Goal: Feedback & Contribution: Submit feedback/report problem

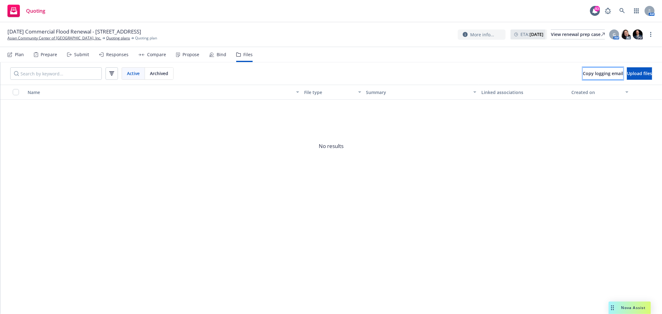
click at [583, 72] on span "Copy logging email" at bounding box center [603, 73] width 40 height 6
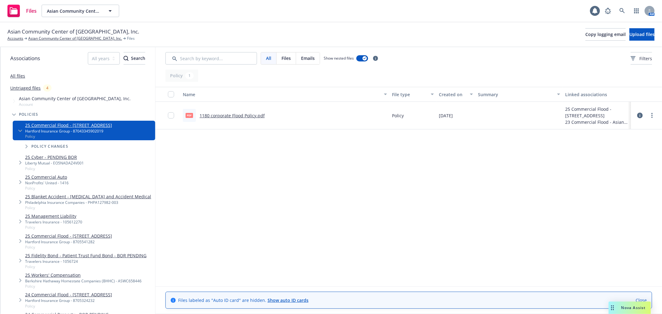
click at [249, 113] on link "1180 corporate Flood Policy.pdf" at bounding box center [231, 116] width 65 height 6
click at [655, 115] on link "more" at bounding box center [651, 115] width 7 height 7
click at [644, 165] on link "Update associations" at bounding box center [625, 165] width 62 height 12
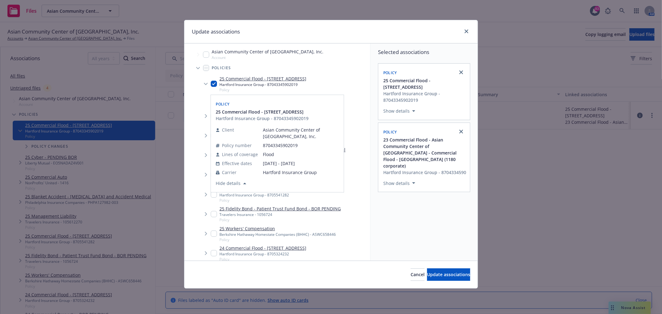
click at [213, 83] on input "Tree Example" at bounding box center [214, 84] width 6 height 6
checkbox input "false"
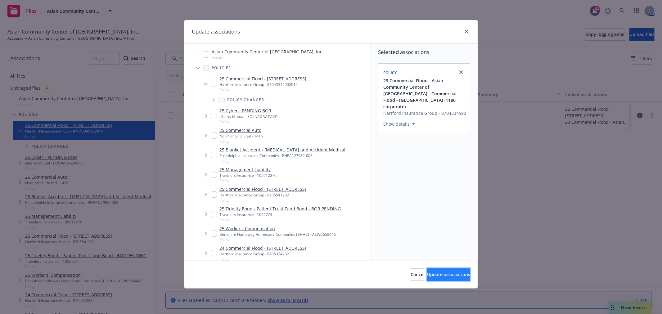
click at [452, 272] on span "Update associations" at bounding box center [448, 274] width 43 height 6
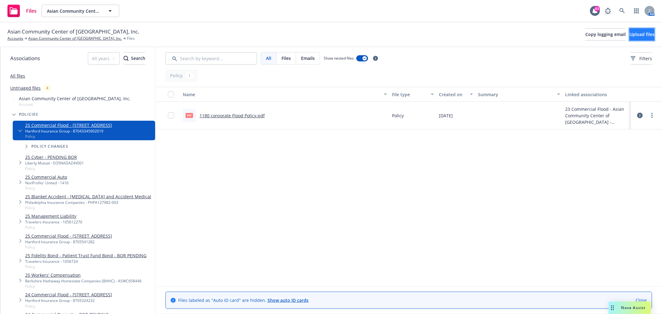
click at [644, 35] on span "Upload files" at bounding box center [641, 34] width 25 height 6
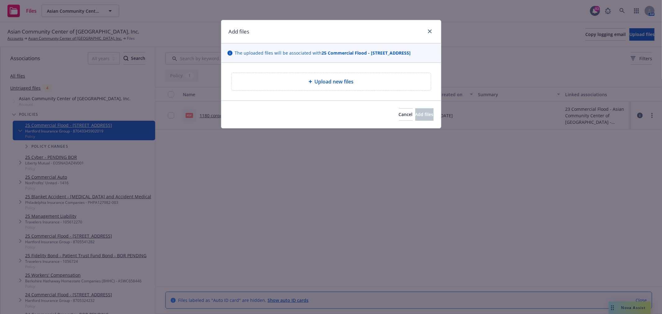
click at [332, 91] on div "Upload new files" at bounding box center [331, 82] width 200 height 18
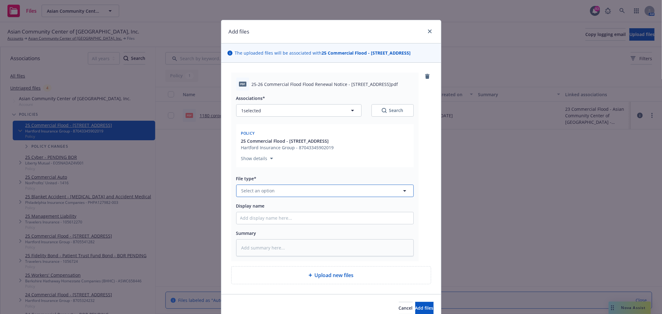
click at [318, 187] on button "Select an option" at bounding box center [324, 191] width 177 height 12
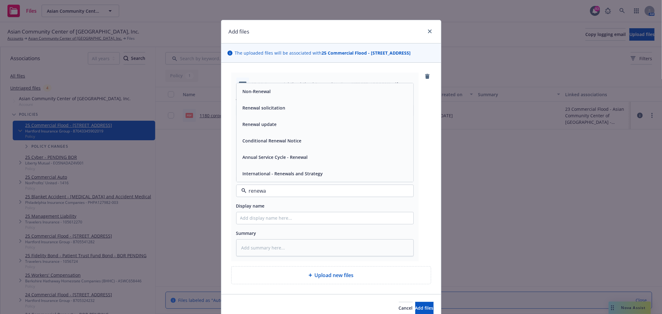
type input "renewal"
drag, startPoint x: 280, startPoint y: 192, endPoint x: 238, endPoint y: 193, distance: 41.9
click at [238, 193] on div "renewal" at bounding box center [324, 191] width 177 height 12
click at [274, 108] on span "Renewal solicitation" at bounding box center [264, 108] width 43 height 7
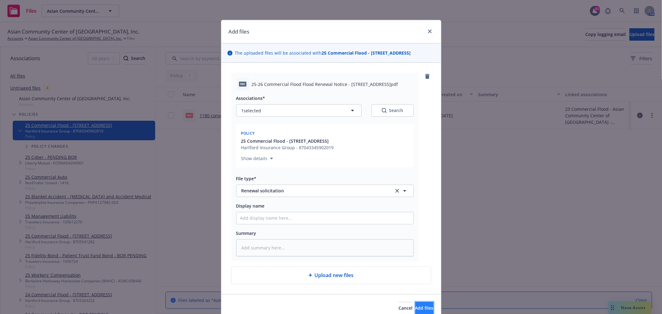
click at [423, 311] on button "Add files" at bounding box center [424, 308] width 18 height 12
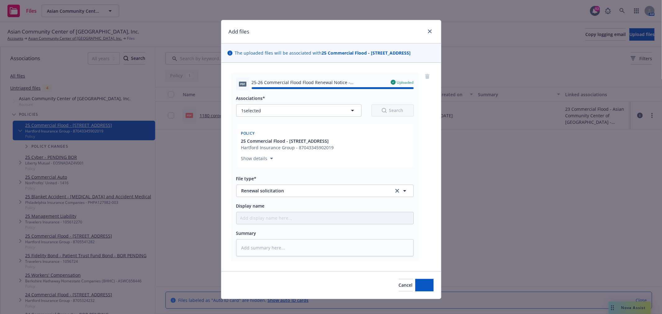
type textarea "x"
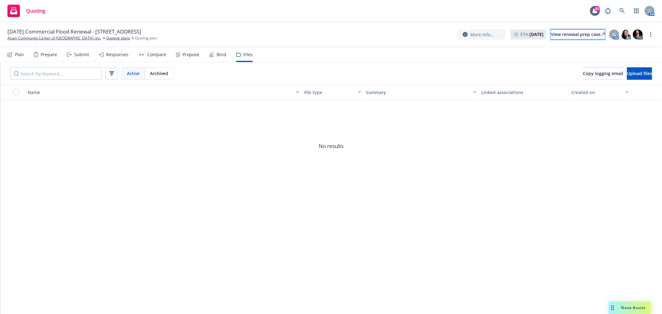
click at [568, 33] on div "View renewal prep case" at bounding box center [578, 34] width 54 height 9
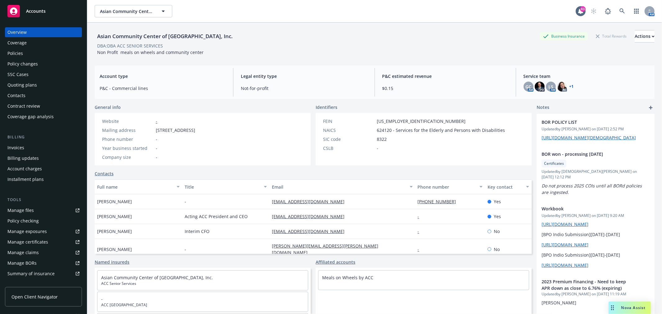
click at [35, 53] on div "Policies" at bounding box center [43, 53] width 72 height 10
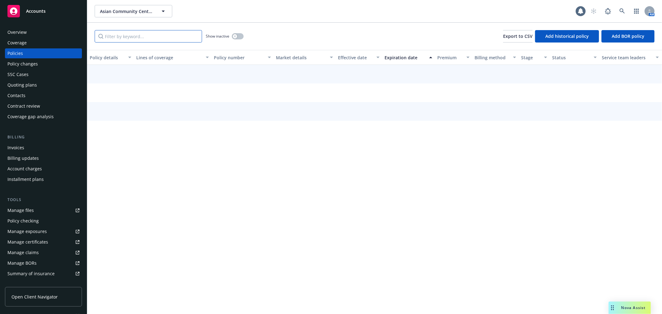
click at [163, 36] on input "Filter by keyword..." at bounding box center [148, 36] width 107 height 12
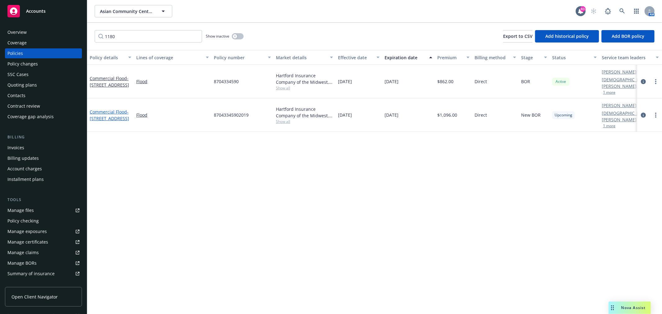
click at [110, 109] on span "- 1180 Corporate Way" at bounding box center [109, 115] width 39 height 12
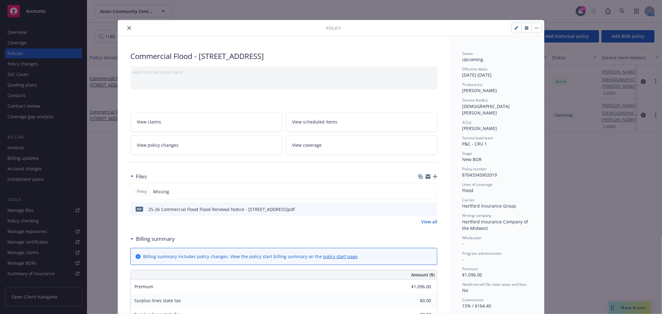
click at [426, 177] on icon "button" at bounding box center [427, 177] width 5 height 3
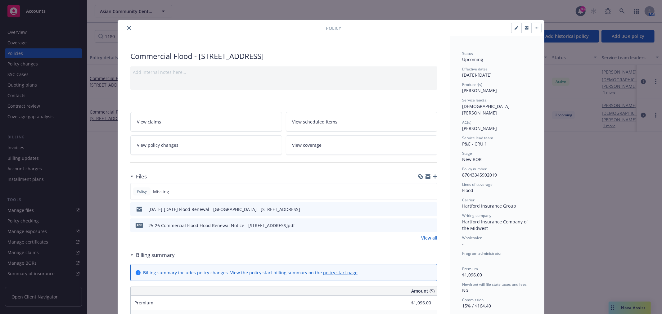
click at [127, 29] on icon "close" at bounding box center [129, 28] width 4 height 4
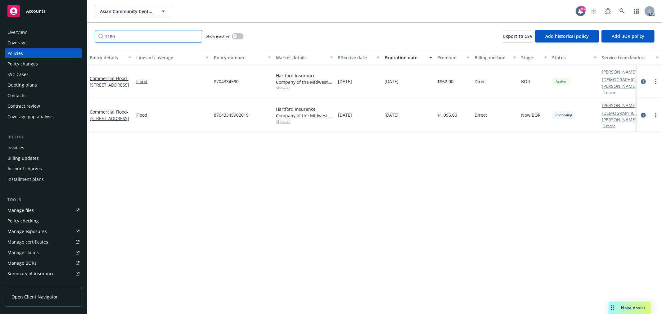
click at [160, 37] on input "1180" at bounding box center [148, 36] width 107 height 12
drag, startPoint x: 151, startPoint y: 37, endPoint x: 90, endPoint y: 37, distance: 60.8
click at [90, 37] on div "1180 Show inactive Export to CSV Add historical policy Add BOR policy" at bounding box center [374, 36] width 575 height 27
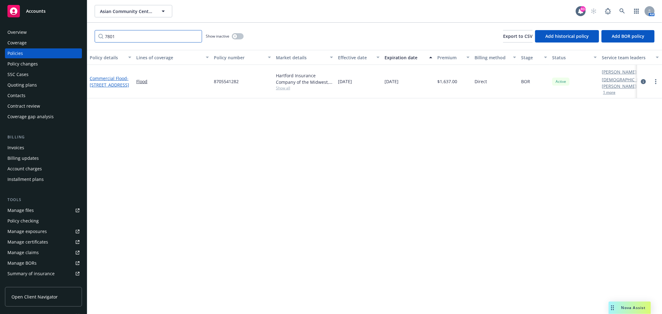
type input "7801"
click at [115, 78] on span "- 7801 RUSH RIVER DR" at bounding box center [109, 81] width 39 height 12
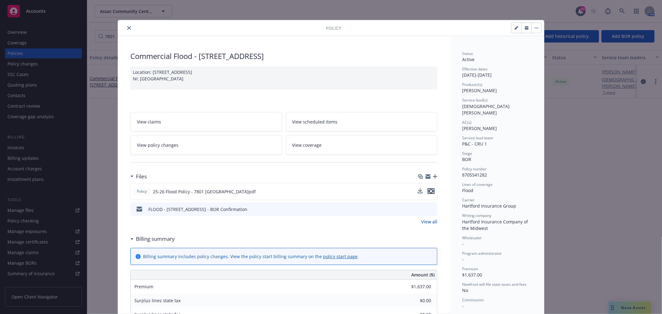
click at [428, 191] on icon "preview file" at bounding box center [431, 191] width 6 height 4
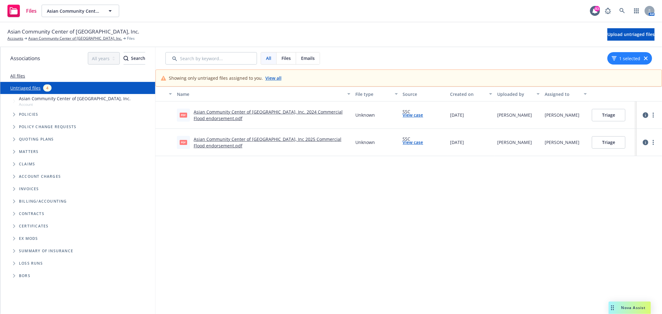
click at [280, 110] on link "Asian Community Center of Sacramento Valley, Inc. 2024 Commercial Flood endorse…" at bounding box center [268, 115] width 149 height 12
click at [605, 112] on button "Triage" at bounding box center [609, 115] width 34 height 12
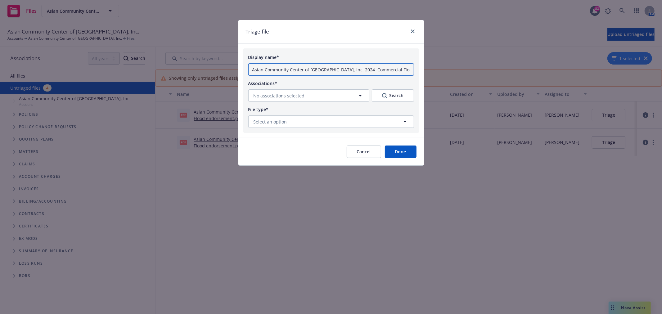
drag, startPoint x: 368, startPoint y: 69, endPoint x: 226, endPoint y: 69, distance: 142.4
click at [226, 69] on div "Triage file Display name* Asian Community Center of Sacramento Valley, Inc. 202…" at bounding box center [331, 157] width 662 height 314
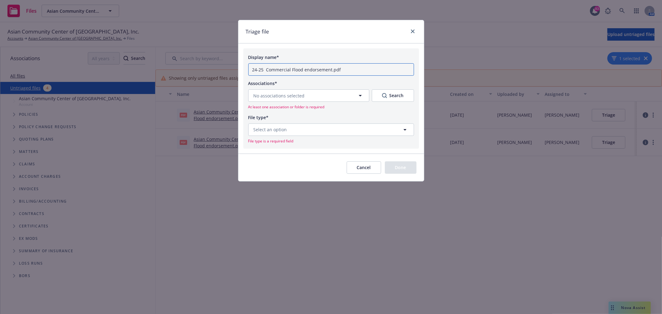
drag, startPoint x: 345, startPoint y: 69, endPoint x: 303, endPoint y: 69, distance: 41.6
click at [303, 69] on input "24-25 Commercial Flood endorsement.pdf" at bounding box center [331, 69] width 166 height 12
type input "24-25 Commercial Flood - Revised Policy Declarations"
click at [295, 91] on button "No associations selected" at bounding box center [308, 95] width 121 height 12
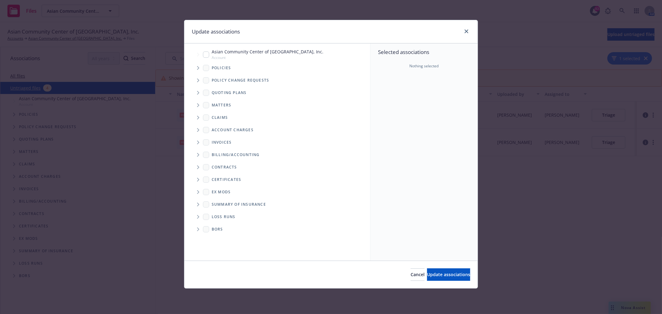
click at [199, 66] on span "Tree Example" at bounding box center [198, 68] width 10 height 10
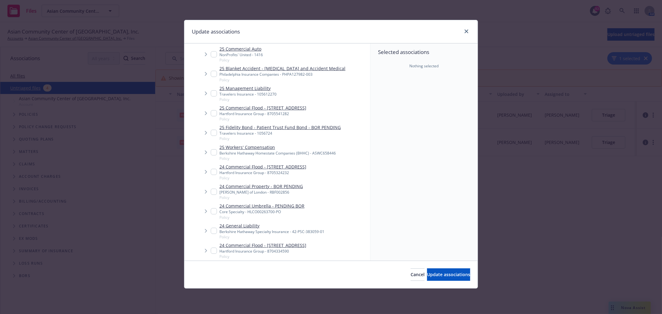
scroll to position [103, 0]
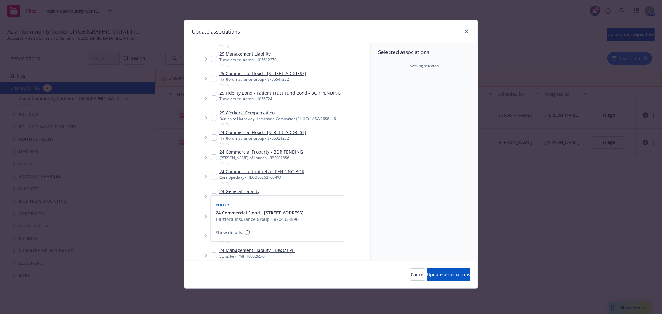
click at [215, 216] on input "Tree Example" at bounding box center [214, 216] width 6 height 6
checkbox input "true"
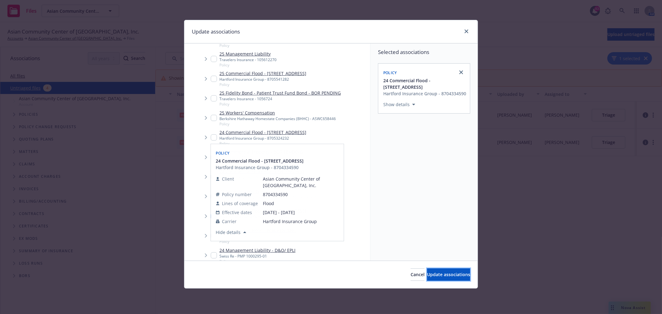
click at [459, 277] on span "Update associations" at bounding box center [448, 274] width 43 height 6
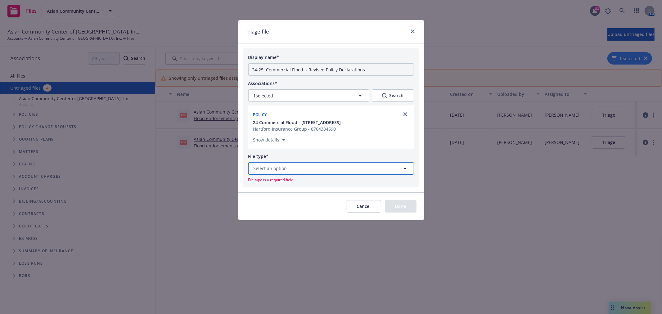
click at [320, 171] on button "Select an option" at bounding box center [331, 168] width 166 height 12
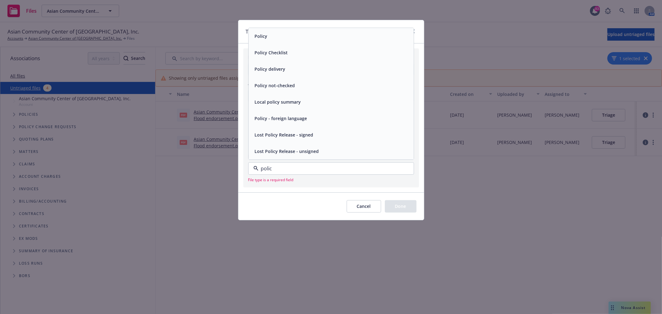
type input "policy"
click at [264, 29] on div "Policy" at bounding box center [331, 36] width 165 height 16
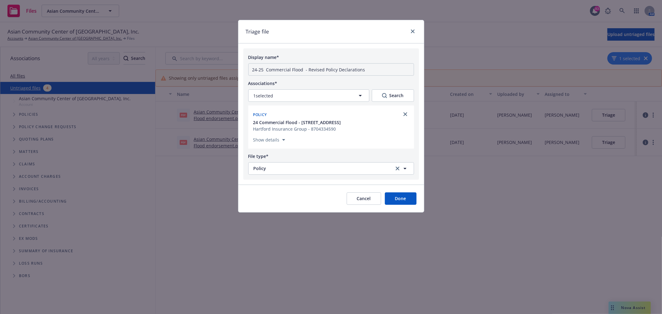
click at [396, 193] on div "Cancel Done" at bounding box center [331, 199] width 186 height 28
click at [397, 197] on button "Done" at bounding box center [401, 198] width 32 height 12
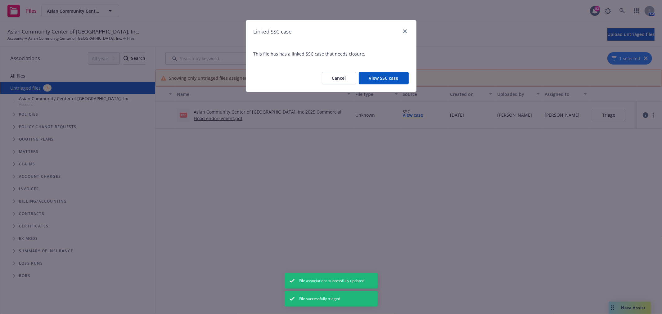
click at [396, 79] on button "View SSC case" at bounding box center [384, 78] width 50 height 12
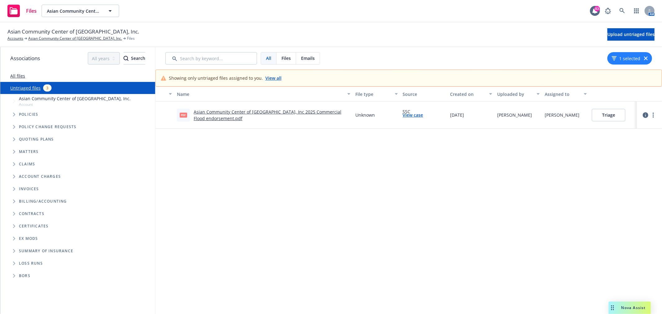
click at [289, 111] on link "Asian Community Center of Sacramento Valley, Inc 2025 Commercial Flood endorsem…" at bounding box center [268, 115] width 148 height 12
click at [616, 118] on button "Triage" at bounding box center [609, 115] width 34 height 12
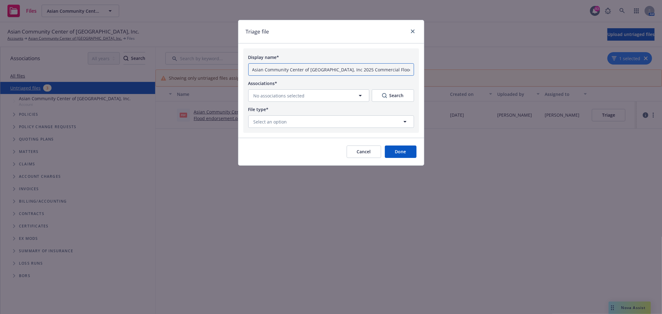
click at [334, 69] on input "Asian Community Center of Sacramento Valley, Inc 2025 Commercial Flood endorsem…" at bounding box center [331, 69] width 166 height 12
drag, startPoint x: 365, startPoint y: 70, endPoint x: 224, endPoint y: 70, distance: 141.2
click at [224, 70] on div "Triage file Display name* Asian Community Center of Sacramento Valley, Inc 2025…" at bounding box center [331, 157] width 662 height 314
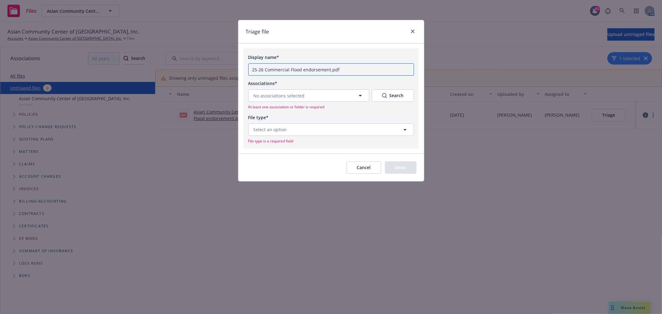
drag, startPoint x: 359, startPoint y: 67, endPoint x: 265, endPoint y: 71, distance: 94.4
click at [265, 71] on input "25-26 Commercial Flood endorsement.pdf" at bounding box center [331, 69] width 166 height 12
click at [295, 69] on input "25-26 Flood - Revised Declarations" at bounding box center [331, 69] width 166 height 12
click at [342, 66] on input "25-26 Flood - Revised Policy Declarations" at bounding box center [331, 69] width 166 height 12
paste input "7801 RUSH RIVER DR"
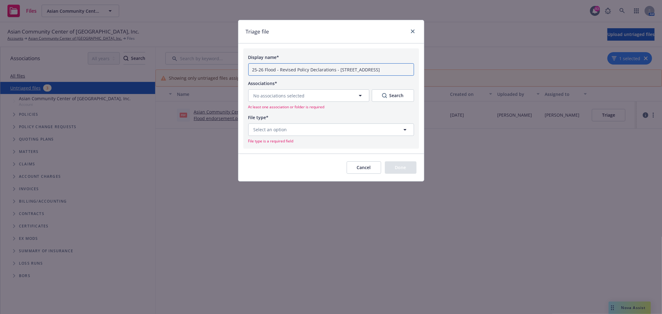
type input "25-26 Flood - Revised Policy Declarations - 7801 RUSH RIVER DR"
click at [326, 91] on button "No associations selected" at bounding box center [308, 95] width 121 height 12
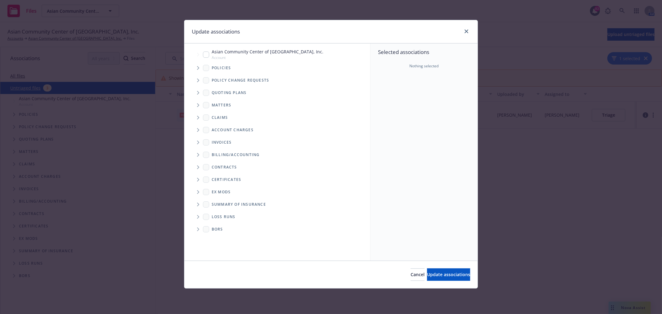
click at [198, 68] on icon "Tree Example" at bounding box center [198, 68] width 2 height 4
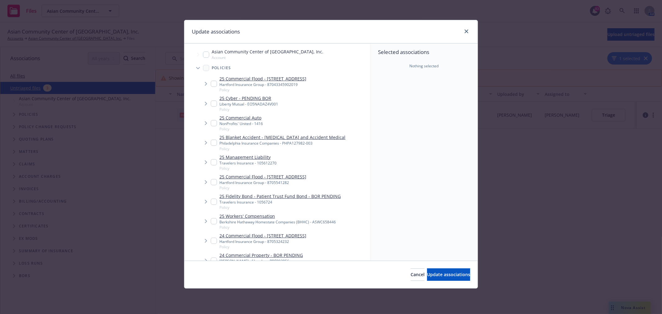
click at [213, 180] on input "Tree Example" at bounding box center [214, 182] width 6 height 6
checkbox input "true"
click at [459, 274] on span "Update associations" at bounding box center [448, 274] width 43 height 6
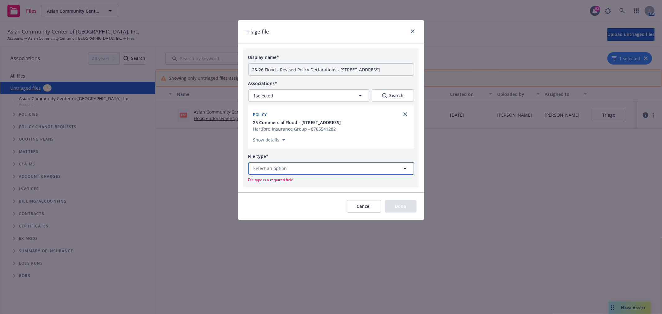
click at [299, 170] on button "Select an option" at bounding box center [331, 168] width 166 height 12
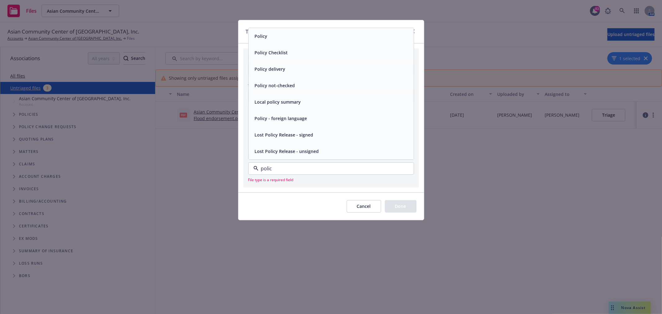
type input "policy"
click at [269, 36] on div "Policy" at bounding box center [331, 36] width 158 height 9
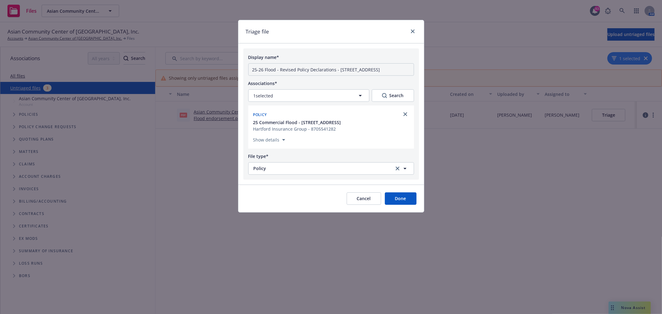
click at [403, 193] on div "Cancel Done" at bounding box center [331, 199] width 186 height 28
click at [402, 199] on button "Done" at bounding box center [401, 198] width 32 height 12
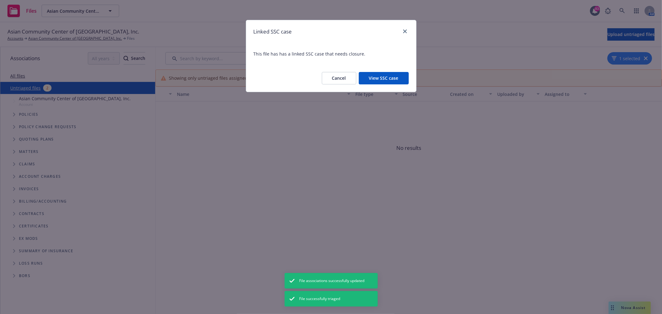
click at [401, 76] on button "View SSC case" at bounding box center [384, 78] width 50 height 12
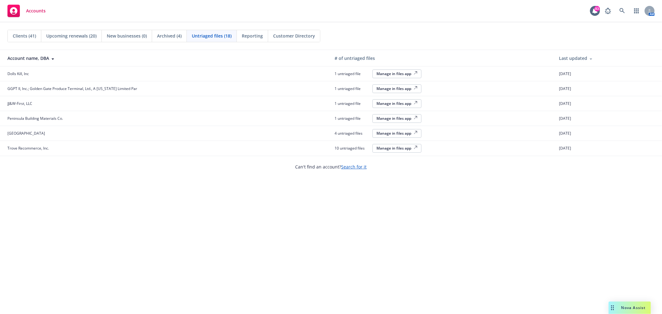
click at [386, 120] on div "Manage in files app" at bounding box center [396, 118] width 41 height 5
click at [383, 103] on div "Manage in files app" at bounding box center [396, 103] width 41 height 5
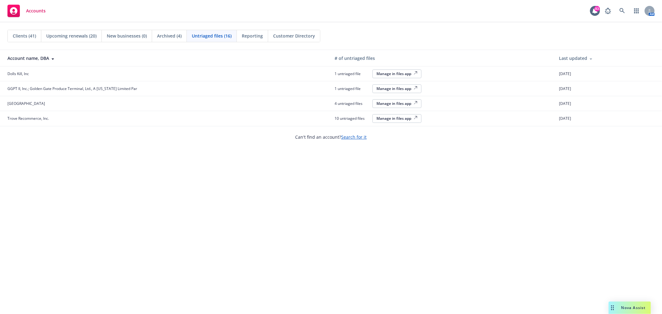
click at [404, 76] on button "Manage in files app" at bounding box center [396, 73] width 49 height 9
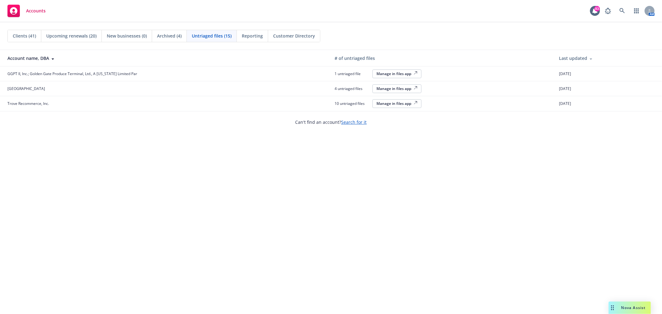
click at [414, 74] on icon "button" at bounding box center [416, 73] width 4 height 4
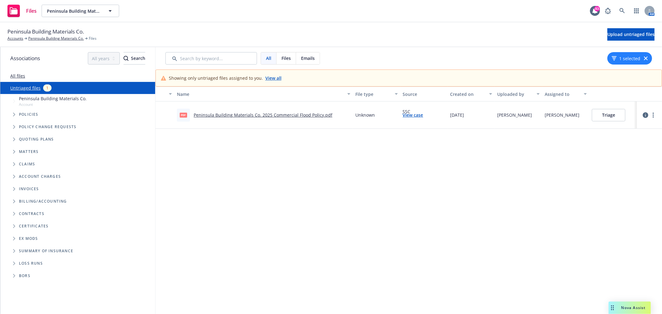
click at [298, 113] on link "Peninsula Building Materials Co. 2025 Commercial Flood Policy.pdf" at bounding box center [263, 115] width 139 height 6
click at [412, 112] on link "View case" at bounding box center [413, 115] width 20 height 7
click at [649, 117] on link "more" at bounding box center [652, 114] width 7 height 7
click at [634, 126] on link "Archive" at bounding box center [624, 128] width 55 height 12
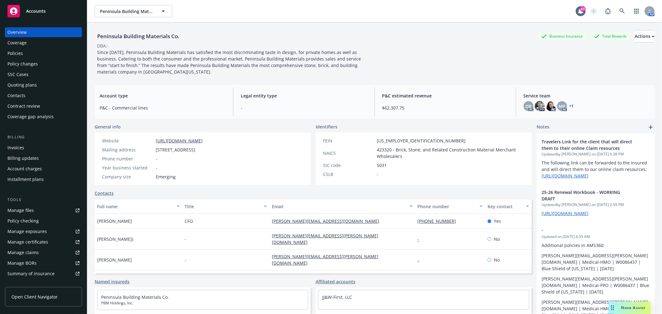
click at [43, 59] on div "Policy changes" at bounding box center [43, 64] width 72 height 10
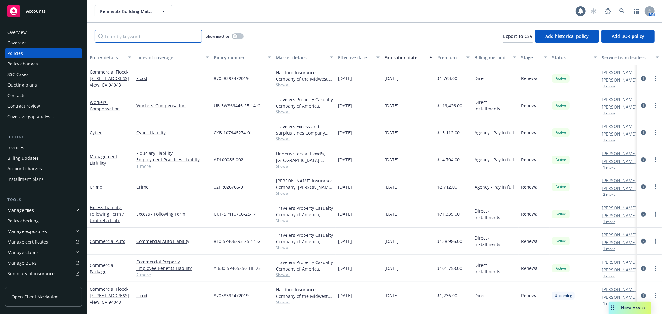
click at [171, 36] on input "Filter by keyword..." at bounding box center [148, 36] width 107 height 12
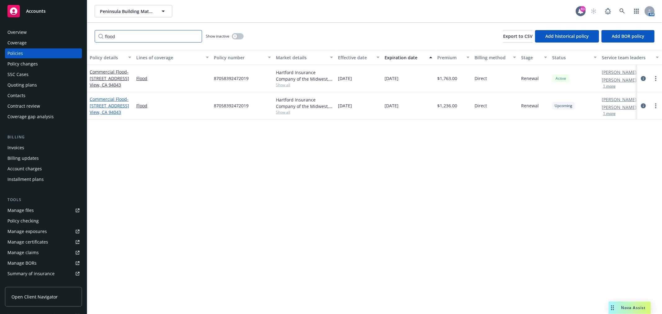
type input "flood"
click at [105, 112] on span "- [STREET_ADDRESS] View, CA 94043" at bounding box center [109, 105] width 39 height 19
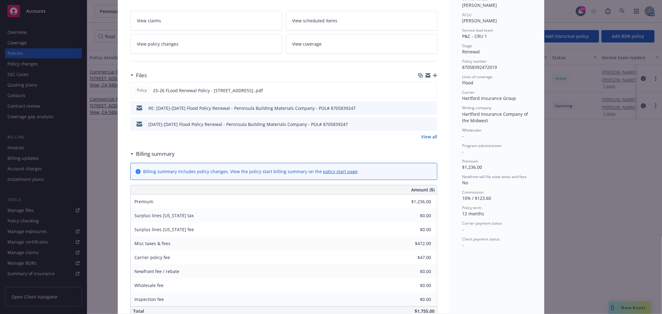
scroll to position [103, 0]
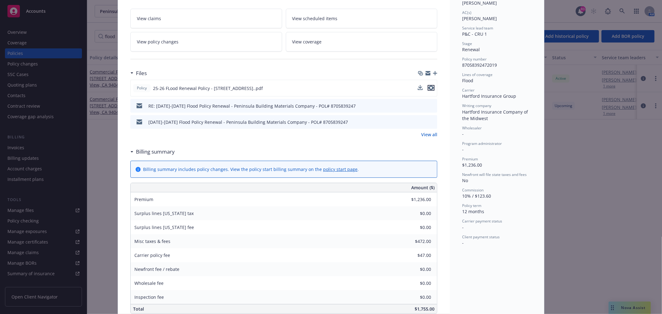
click at [429, 88] on icon "preview file" at bounding box center [431, 88] width 6 height 4
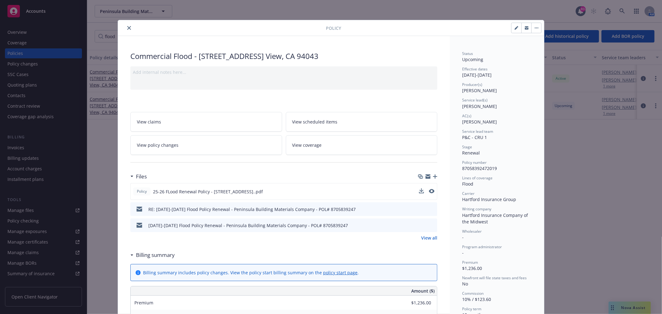
click at [127, 27] on icon "close" at bounding box center [129, 28] width 4 height 4
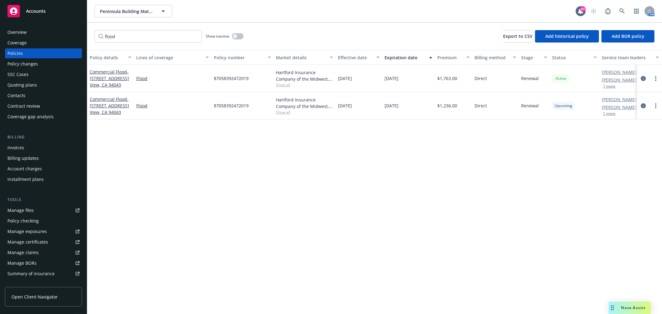
click at [39, 84] on div "Quoting plans" at bounding box center [43, 85] width 72 height 10
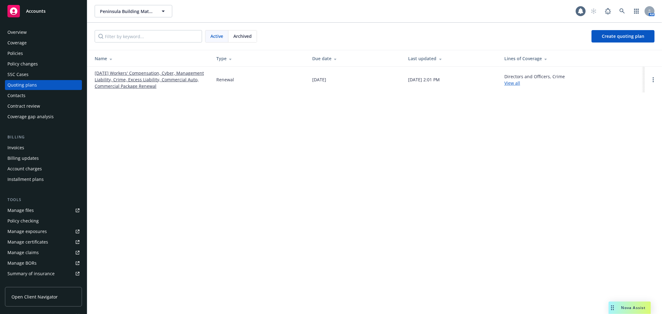
click at [36, 52] on div "Policies" at bounding box center [43, 53] width 72 height 10
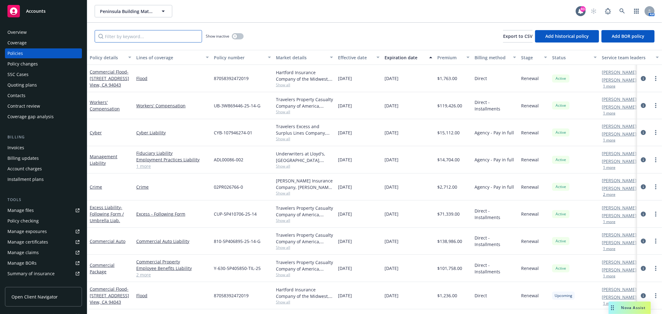
click at [166, 38] on input "Filter by keyword..." at bounding box center [148, 36] width 107 height 12
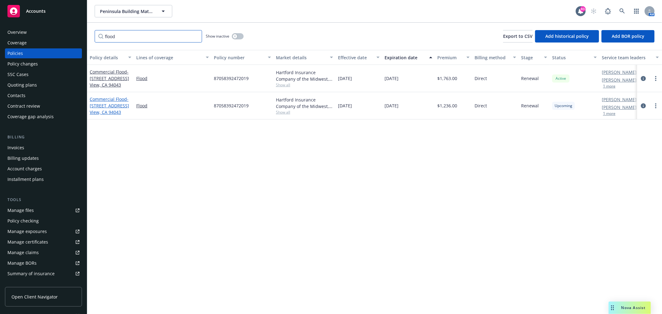
type input "flood"
click at [103, 100] on link "Commercial Flood - [STREET_ADDRESS] View, CA 94043" at bounding box center [109, 105] width 39 height 19
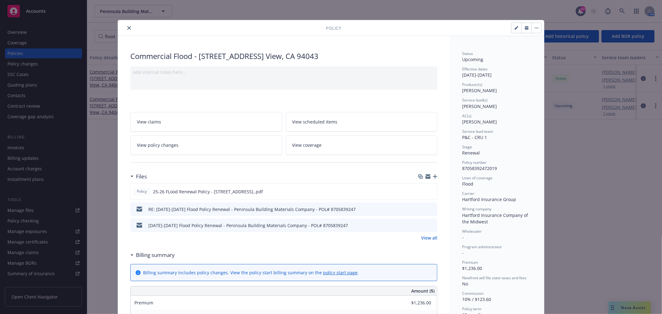
scroll to position [19, 0]
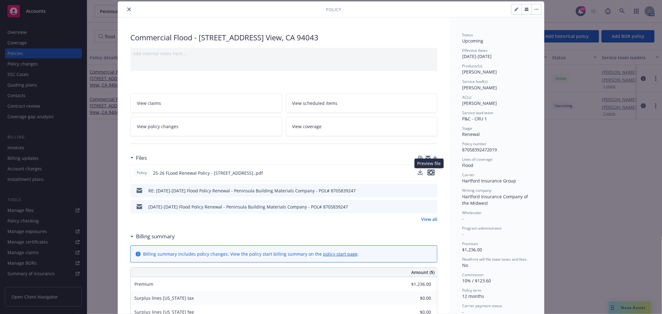
click at [428, 173] on icon "preview file" at bounding box center [431, 172] width 6 height 4
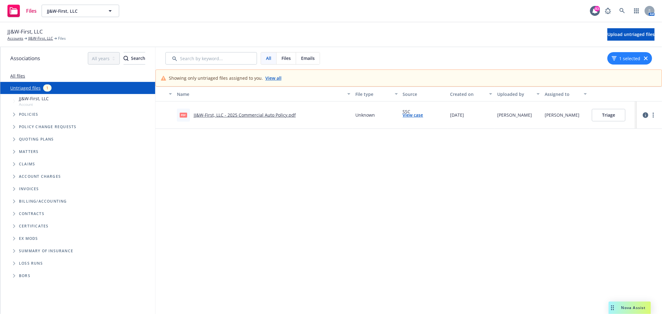
click at [265, 115] on link "JJ&W-First, LLC - 2025 Commercial Auto Policy.pdf" at bounding box center [245, 115] width 102 height 6
click at [603, 114] on button "Triage" at bounding box center [609, 115] width 34 height 12
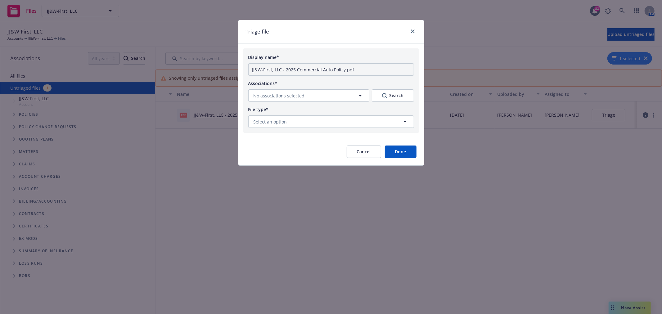
click at [366, 153] on button "Cancel" at bounding box center [364, 152] width 34 height 12
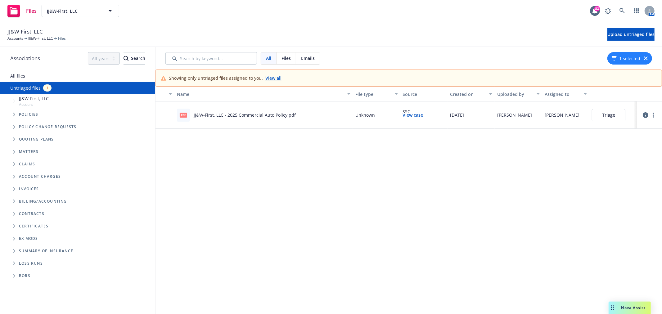
click at [594, 119] on button "Triage" at bounding box center [609, 115] width 34 height 12
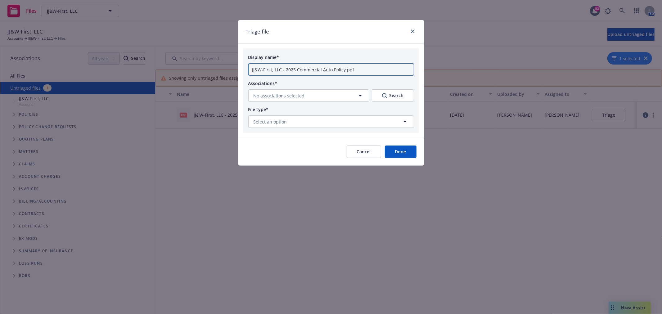
click at [318, 70] on input "JJ&W-First, LLC - 2025 Commercial Auto Policy.pdf" at bounding box center [331, 69] width 166 height 12
drag, startPoint x: 362, startPoint y: 68, endPoint x: 232, endPoint y: 69, distance: 130.3
click at [232, 69] on div "Triage file Display name* JJ&W-First, LLC - 2025 Commercial Auto Policy.pdf Ass…" at bounding box center [331, 157] width 662 height 314
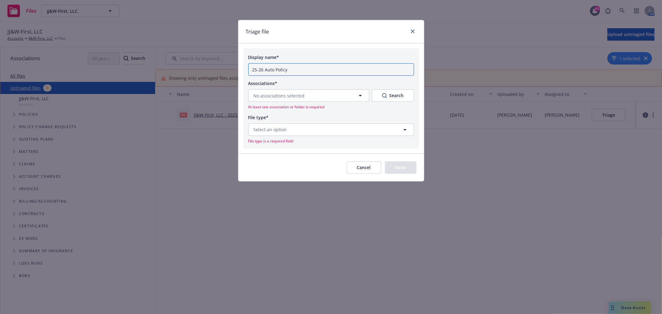
type input "25-26 Auto Policy"
click at [267, 87] on div "Associations*" at bounding box center [262, 82] width 29 height 7
click at [268, 95] on span "No associations selected" at bounding box center [278, 95] width 51 height 7
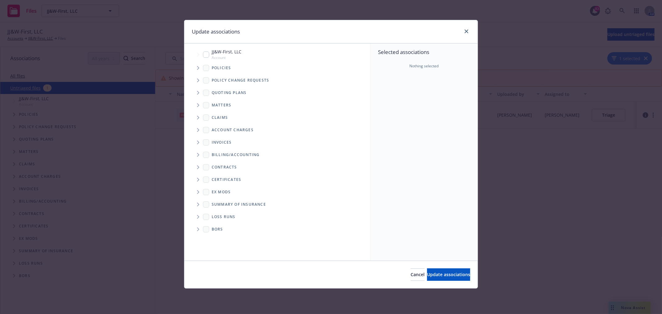
click at [199, 67] on icon "Tree Example" at bounding box center [198, 68] width 2 height 4
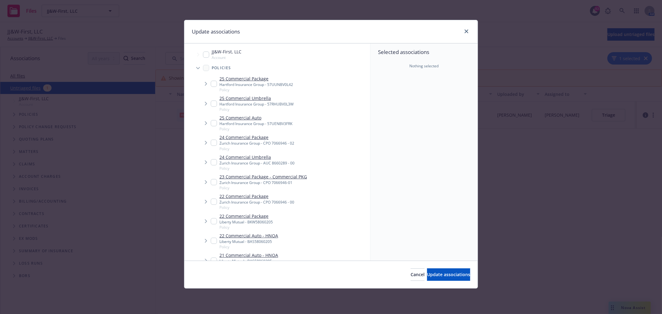
click at [214, 122] on input "Tree Example" at bounding box center [214, 123] width 6 height 6
checkbox input "true"
click at [445, 282] on div "Cancel Update associations" at bounding box center [330, 275] width 293 height 28
click at [450, 272] on span "Update associations" at bounding box center [448, 274] width 43 height 6
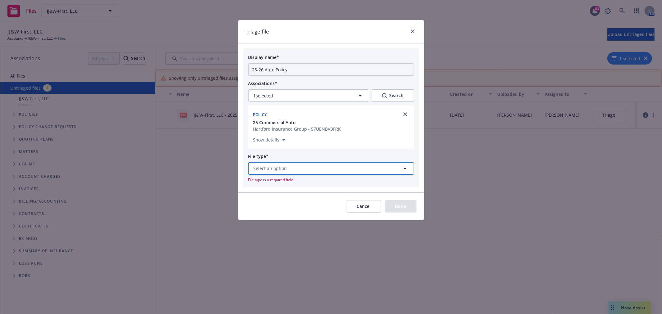
click at [294, 168] on button "Select an option" at bounding box center [331, 168] width 166 height 12
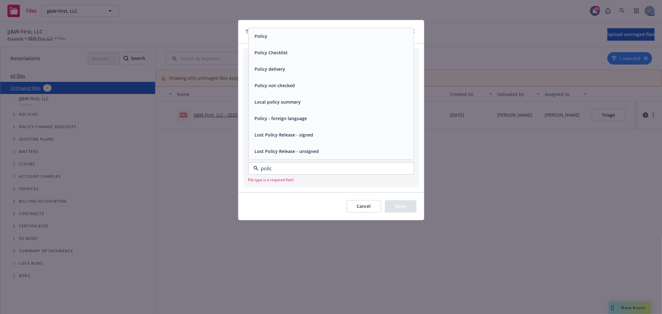
type input "policy"
click at [284, 34] on div "Policy" at bounding box center [331, 36] width 158 height 9
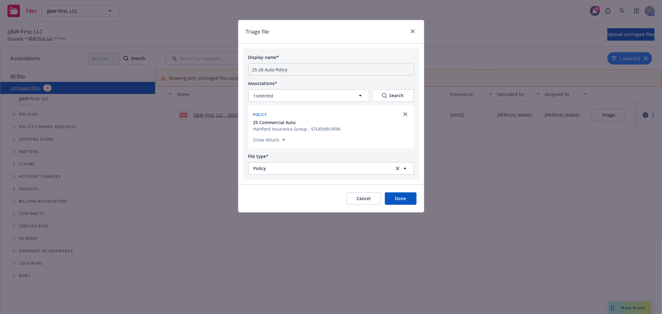
click at [408, 190] on div "Cancel Done" at bounding box center [331, 199] width 186 height 28
click at [405, 201] on button "Done" at bounding box center [401, 198] width 32 height 12
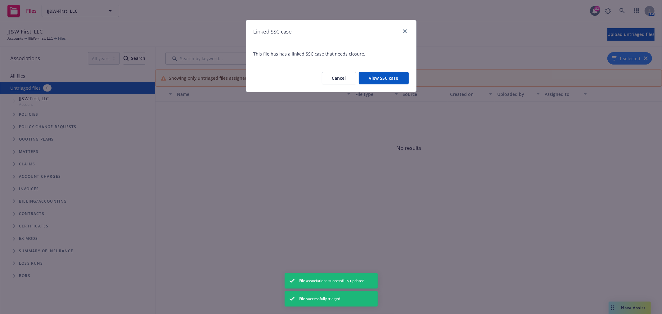
click at [391, 77] on button "View SSC case" at bounding box center [384, 78] width 50 height 12
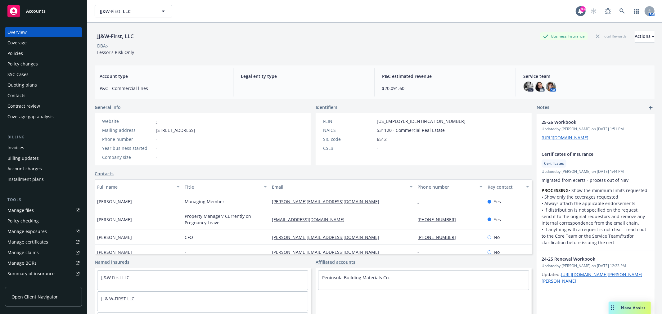
click at [12, 51] on div "Policies" at bounding box center [15, 53] width 16 height 10
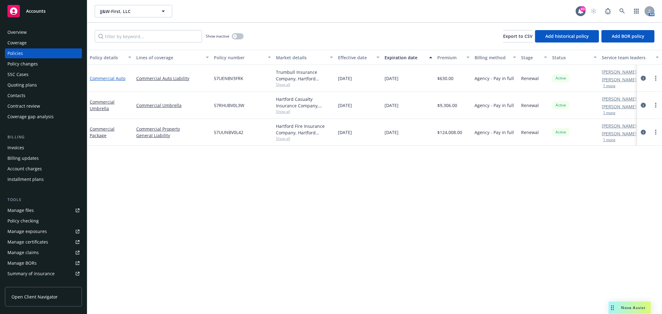
click at [114, 78] on link "Commercial Auto" at bounding box center [108, 78] width 36 height 6
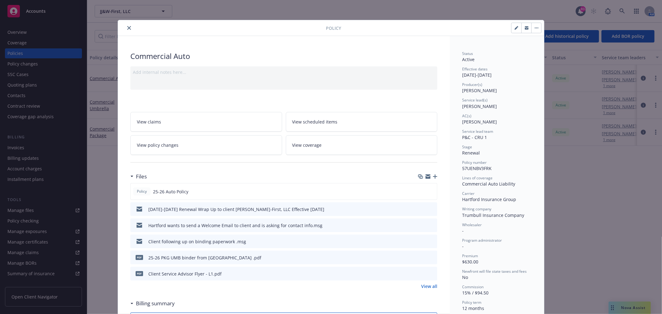
click at [428, 175] on div at bounding box center [427, 176] width 19 height 5
click at [425, 176] on icon "button" at bounding box center [427, 176] width 5 height 5
click at [196, 72] on div "Add internal notes here..." at bounding box center [284, 72] width 302 height 7
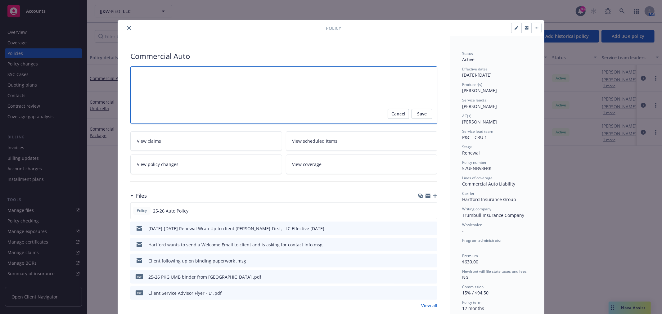
click at [200, 70] on textarea at bounding box center [283, 94] width 307 height 57
type textarea "x"
type textarea "R"
type textarea "x"
type textarea "Re"
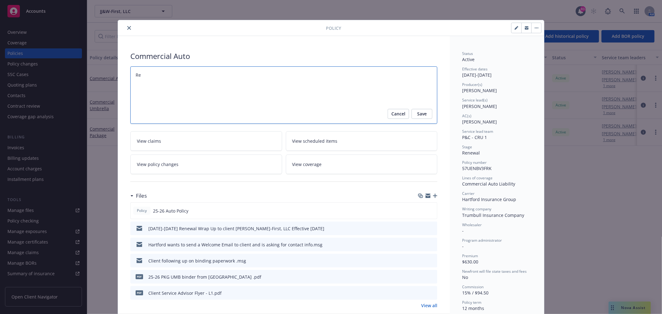
type textarea "x"
type textarea "Requ"
type textarea "x"
type textarea "Reque"
type textarea "x"
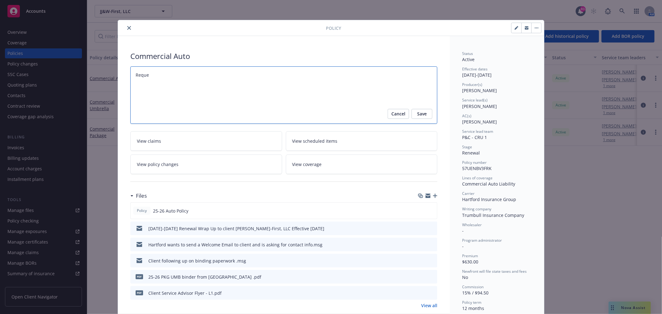
type textarea "Requ"
type textarea "x"
type textarea "Req"
type textarea "x"
type textarea "Re"
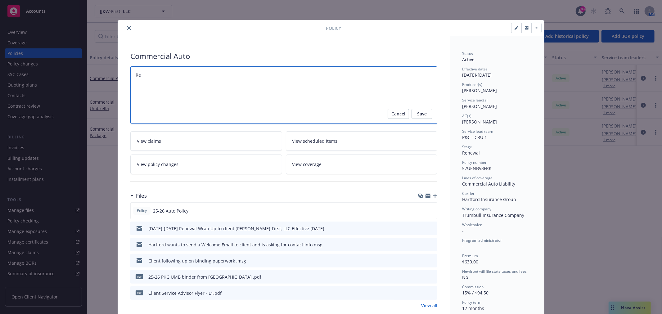
type textarea "x"
type textarea "R"
type textarea "x"
type textarea "P"
type textarea "x"
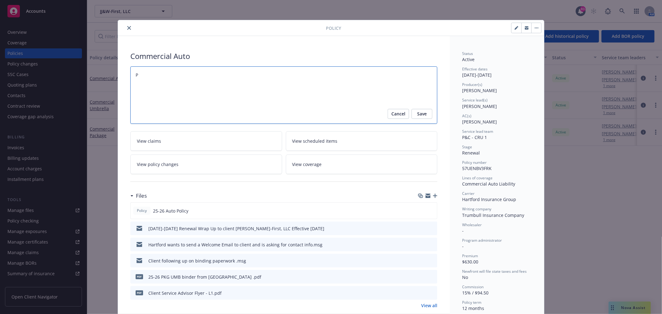
type textarea "Po"
type textarea "x"
type textarea "Pol"
type textarea "x"
type textarea "Poli"
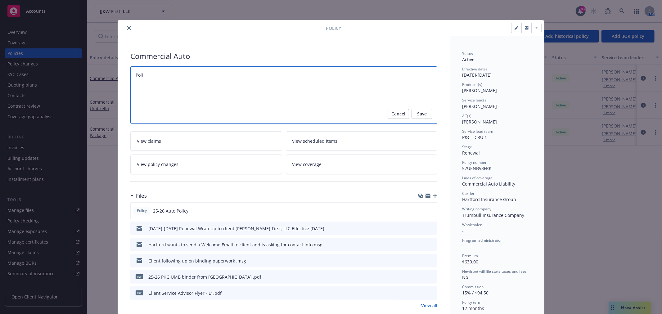
type textarea "x"
type textarea "Polic"
type textarea "x"
type textarea "Policy"
type textarea "x"
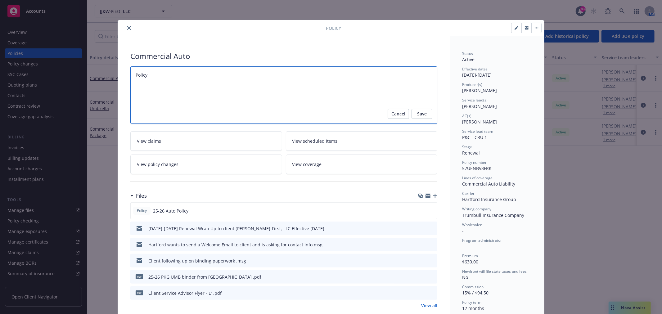
type textarea "Policy"
type textarea "x"
type textarea "Policy s"
type textarea "x"
type textarea "Policy se"
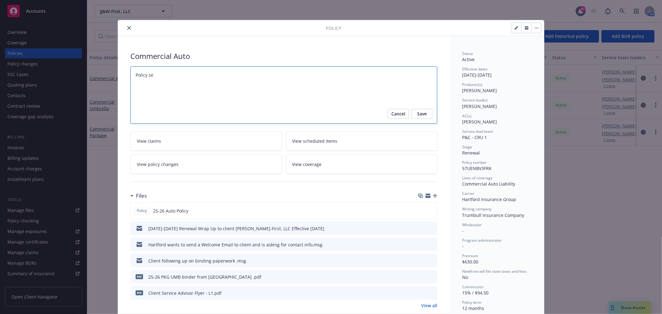
type textarea "x"
type textarea "Policy sen"
type textarea "x"
type textarea "Policy sent"
type textarea "x"
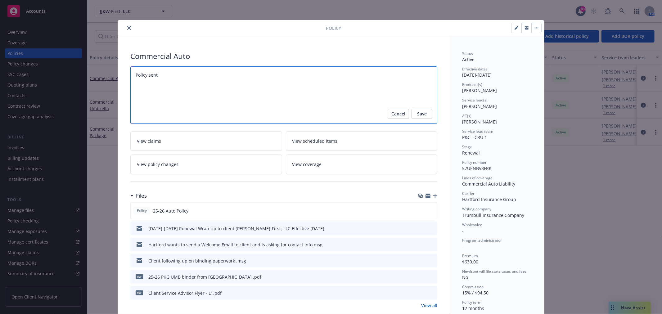
type textarea "Policy sent"
type textarea "x"
type textarea "Policy sent t"
type textarea "x"
type textarea "Policy sent to"
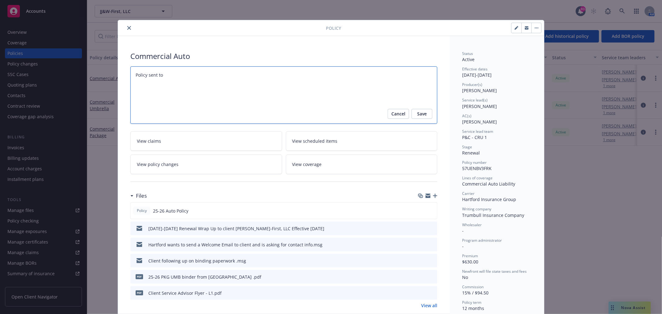
type textarea "x"
type textarea "Policy sent to"
type textarea "x"
type textarea "Policy sent to B"
type textarea "x"
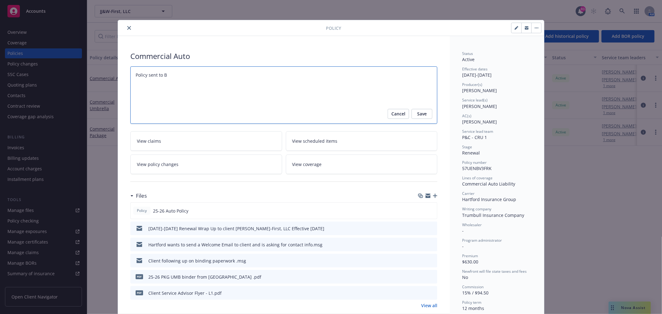
type textarea "Policy sent to [GEOGRAPHIC_DATA]"
type textarea "x"
type textarea "Policy sent to BPO"
type textarea "x"
type textarea "Policy sent to BPO t"
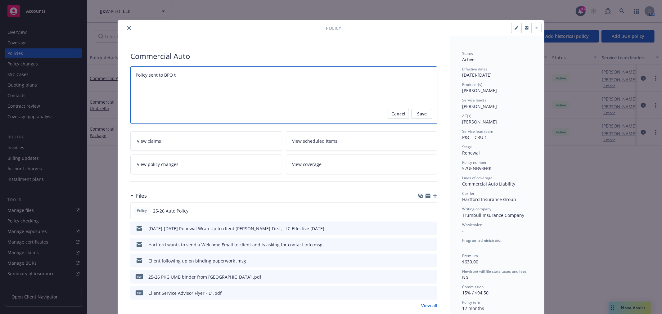
type textarea "x"
type textarea "Policy sent to BPO to"
type textarea "x"
type textarea "Policy sent to BPO to"
type textarea "x"
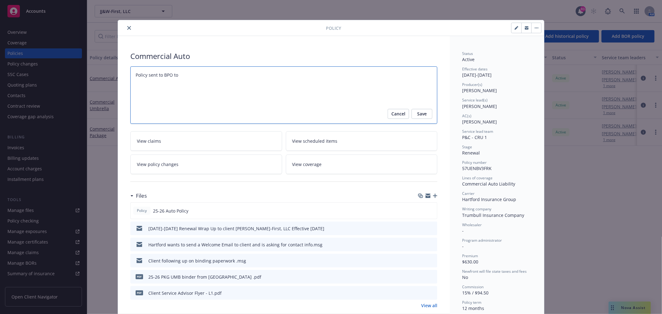
type textarea "Policy sent to BPO to I"
type textarea "x"
type textarea "Policy sent to BPO to In"
type textarea "x"
type textarea "Policy sent to BPO to Ing"
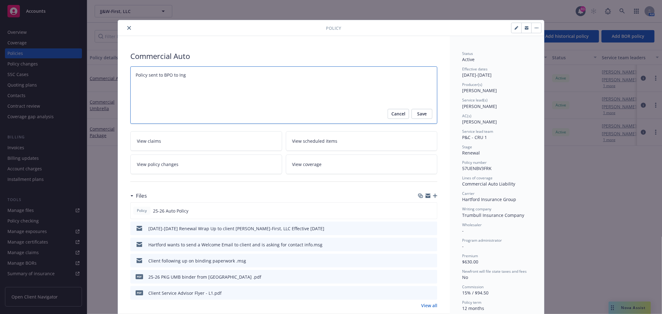
type textarea "x"
type textarea "Policy sent to BPO to [PERSON_NAME]"
type textarea "x"
type textarea "Policy sent to BPO to Inges"
type textarea "x"
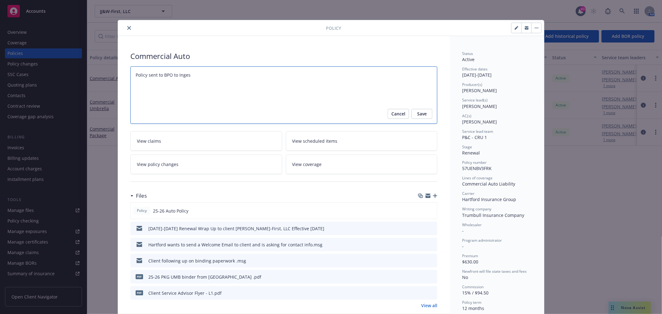
type textarea "Policy sent to BPO to Ingest"
type textarea "x"
type textarea "Policy sent to BPO to Ingest"
type textarea "x"
type textarea "Policy sent to BPO to Ingest o"
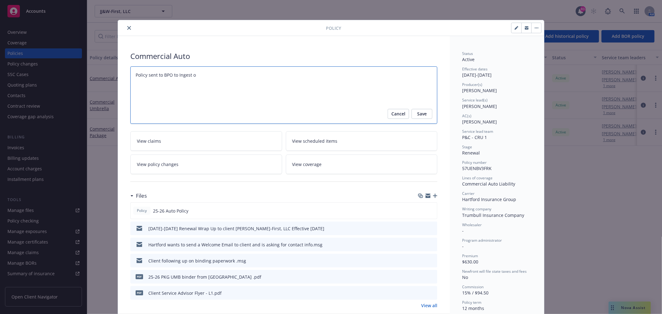
type textarea "x"
type textarea "Policy sent to BPO to Ingest"
type textarea "x"
type textarea "Policy sent to BPO to Ingest n"
type textarea "x"
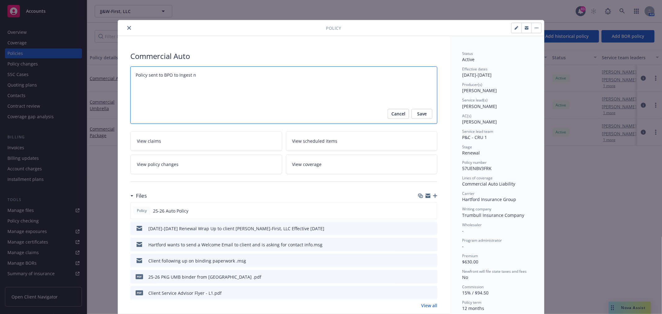
type textarea "Policy sent to BPO to Ingest"
type textarea "x"
type textarea "Policy sent to BPO to Ingest o"
type textarea "x"
type textarea "Policy sent to BPO to Ingest on"
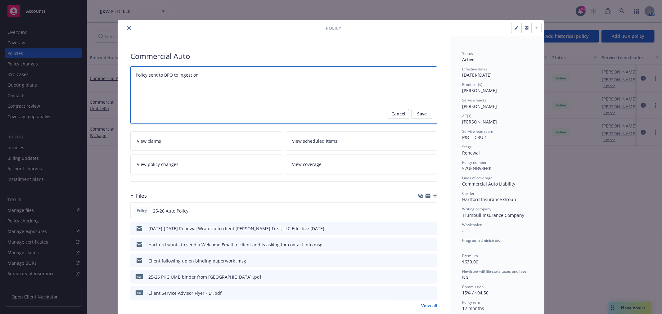
type textarea "x"
type textarea "Policy sent to BPO to Ingest on"
type textarea "x"
type textarea "Policy sent to BPO to Ingest on 9"
type textarea "x"
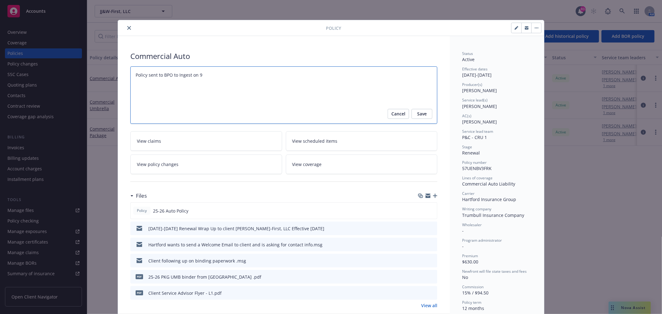
type textarea "Policy sent to BPO to Ingest on 9/"
type textarea "x"
type textarea "Policy sent to BPO to Ingest on 9/2"
type textarea "x"
type textarea "Policy sent to BPO to Ingest on 9/29"
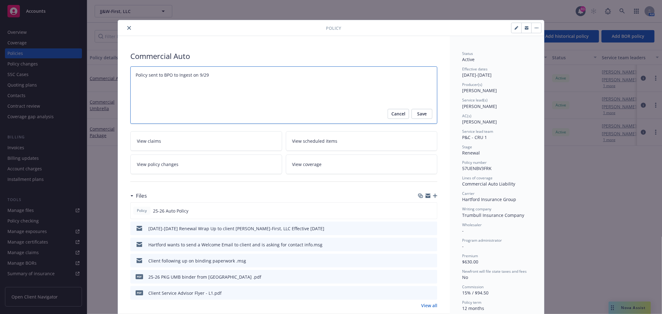
type textarea "x"
type textarea "Policy sent to BPO to Ingest on 9/29/"
type textarea "x"
type textarea "Policy sent to BPO to Ingest on 9/29/2"
type textarea "x"
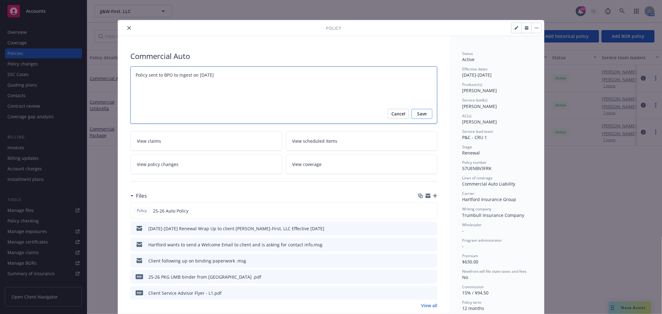
type textarea "Policy sent to BPO to Ingest on [DATE]"
click at [423, 113] on span "Save" at bounding box center [422, 114] width 10 height 10
type textarea "x"
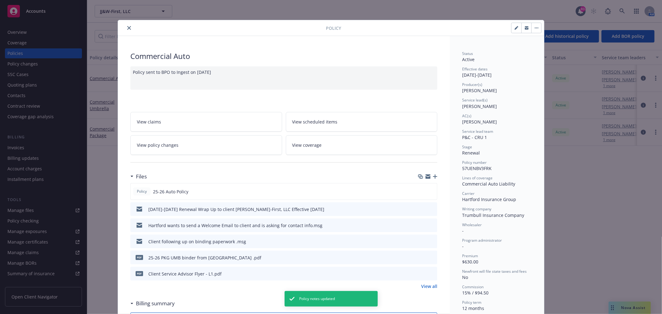
click at [127, 27] on icon "close" at bounding box center [129, 28] width 4 height 4
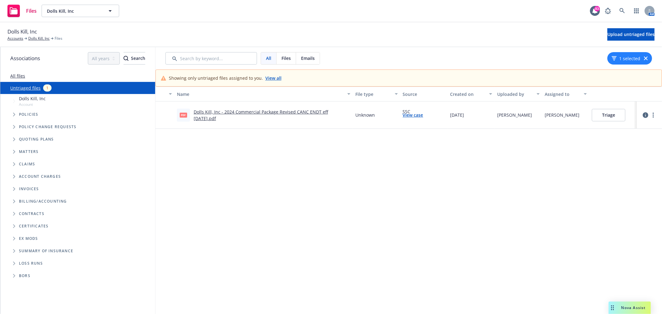
click at [278, 112] on link "Dolls Kill, Inc - 2024 Commercial Package Revised CANC ENDT eff [DATE].pdf" at bounding box center [261, 115] width 134 height 12
click at [413, 117] on link "View case" at bounding box center [413, 115] width 20 height 7
click at [607, 115] on button "Triage" at bounding box center [609, 115] width 34 height 12
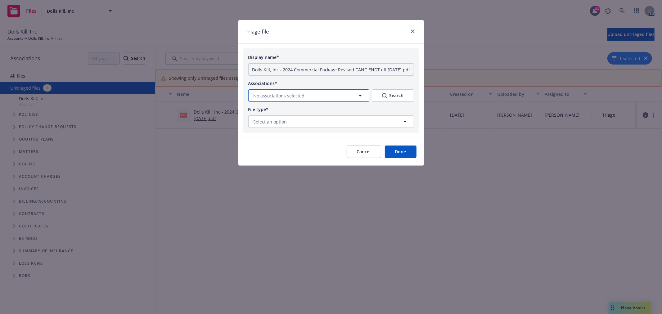
click at [319, 98] on button "No associations selected" at bounding box center [308, 95] width 121 height 12
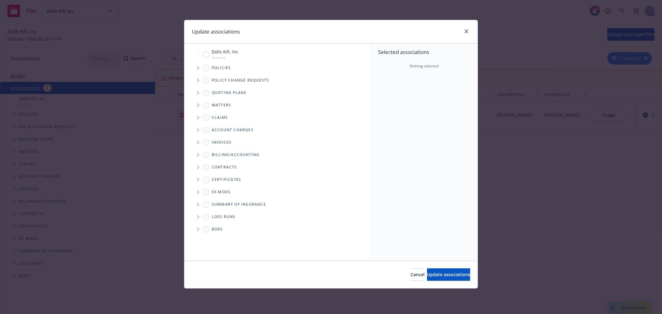
click at [197, 65] on span "Tree Example" at bounding box center [198, 68] width 10 height 10
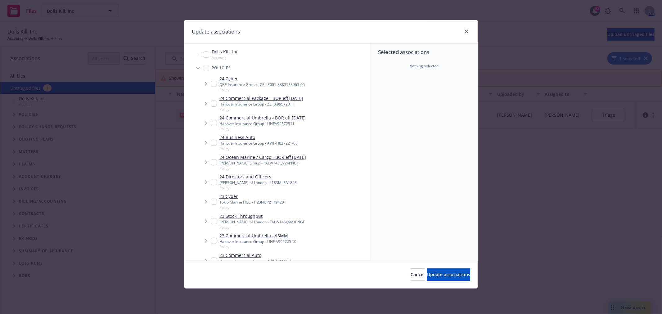
click at [213, 103] on input "Tree Example" at bounding box center [214, 104] width 6 height 6
checkbox input "true"
click at [446, 270] on button "Update associations" at bounding box center [448, 274] width 43 height 12
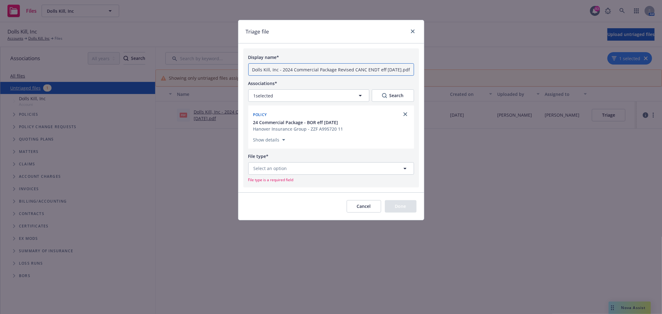
drag, startPoint x: 350, startPoint y: 70, endPoint x: 226, endPoint y: 71, distance: 123.5
click at [226, 71] on div "Triage file Display name* Dolls Kill, Inc - 2024 Commercial Package Revised CAN…" at bounding box center [331, 157] width 662 height 314
click at [350, 69] on input "24-25 CANC ENDT eff 05-21-2025.pdf" at bounding box center [331, 69] width 166 height 12
type input "24-25 CANC ENDT eff 05-21-2025"
click at [317, 171] on button "Select an option" at bounding box center [331, 168] width 166 height 12
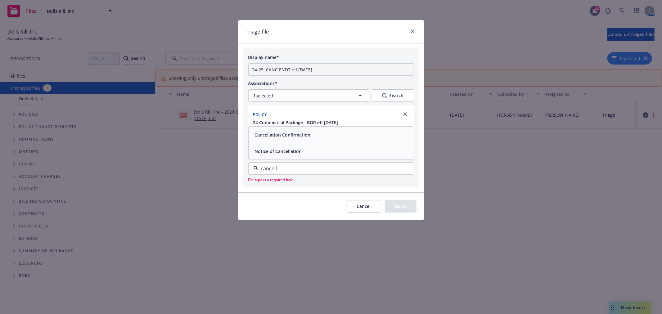
type input "cancella"
click at [320, 132] on div "Cancellation Confirmation" at bounding box center [331, 134] width 158 height 9
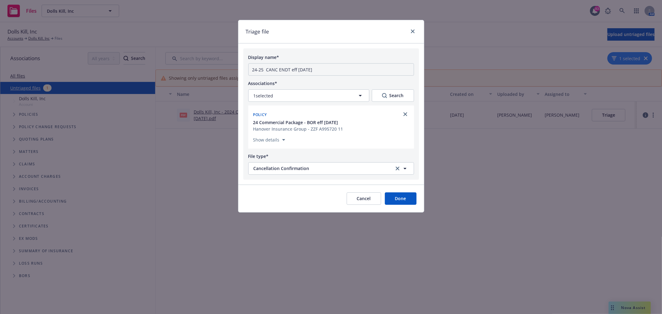
click at [397, 200] on button "Done" at bounding box center [401, 198] width 32 height 12
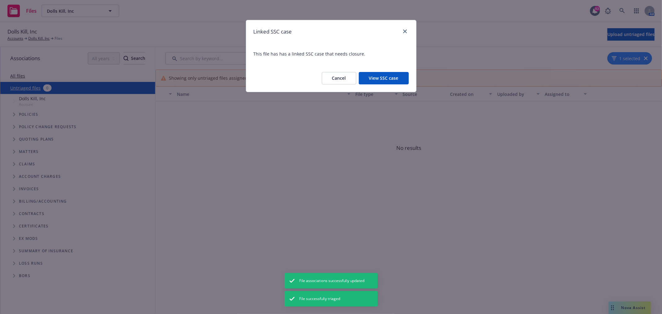
click at [376, 75] on button "View SSC case" at bounding box center [384, 78] width 50 height 12
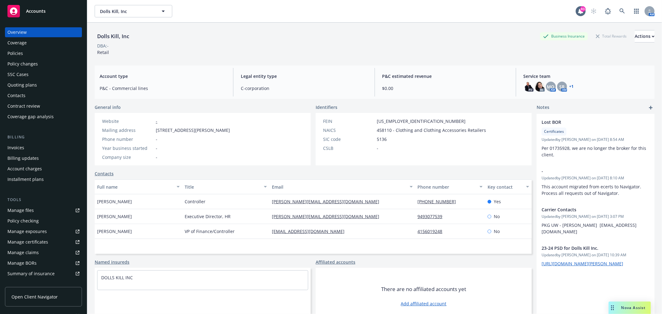
click at [46, 55] on div "Policies" at bounding box center [43, 53] width 72 height 10
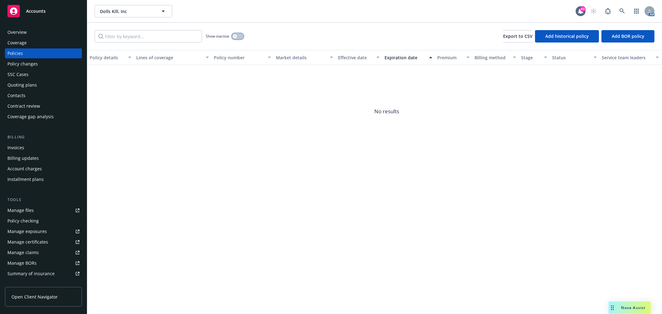
click at [235, 35] on icon "button" at bounding box center [235, 36] width 2 height 2
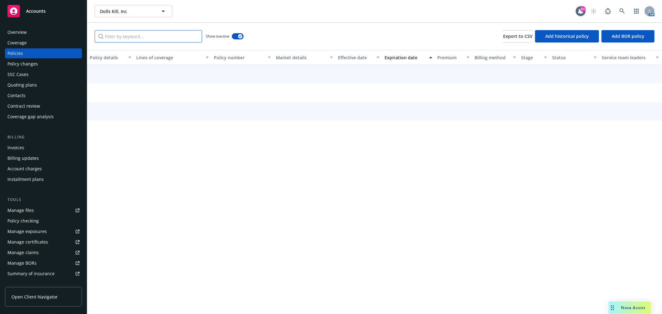
click at [136, 38] on input "Filter by keyword..." at bounding box center [148, 36] width 107 height 12
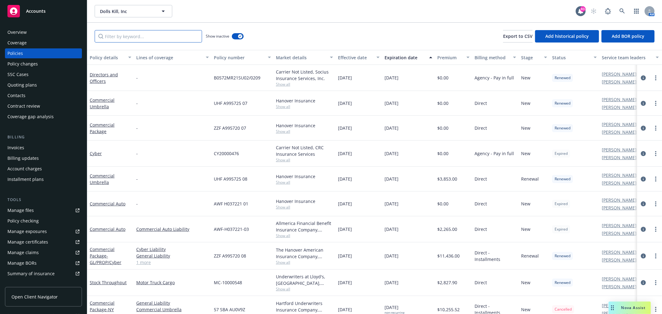
click at [170, 37] on input "Filter by keyword..." at bounding box center [148, 36] width 107 height 12
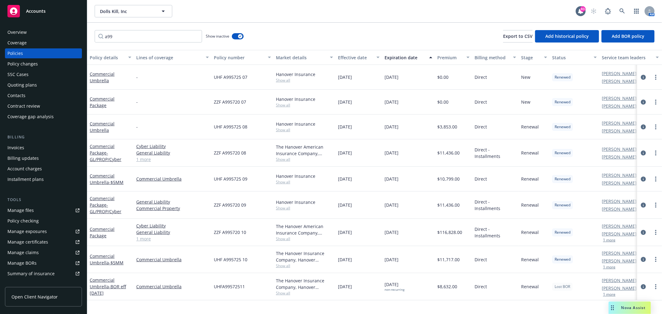
click at [397, 59] on div "Expiration date" at bounding box center [404, 57] width 41 height 7
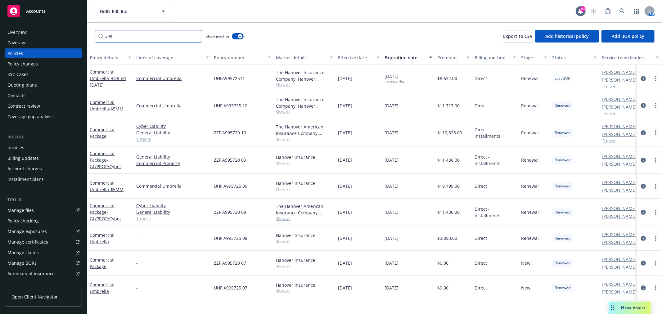
click at [130, 38] on input "a99" at bounding box center [148, 36] width 107 height 12
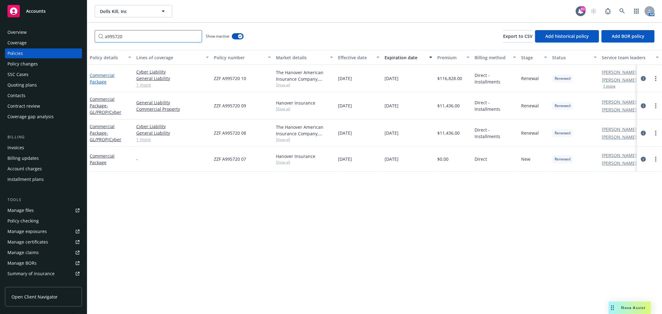
type input "a995720"
click at [100, 82] on link "Commercial Package" at bounding box center [102, 78] width 25 height 12
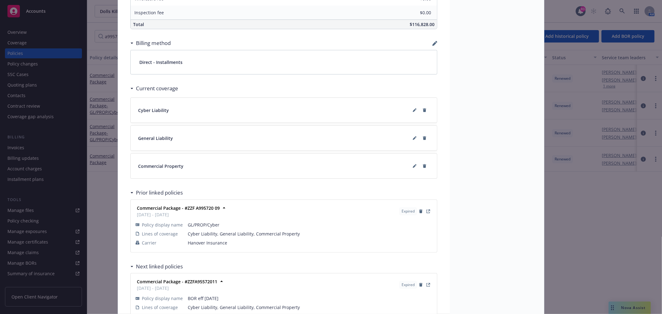
scroll to position [524, 0]
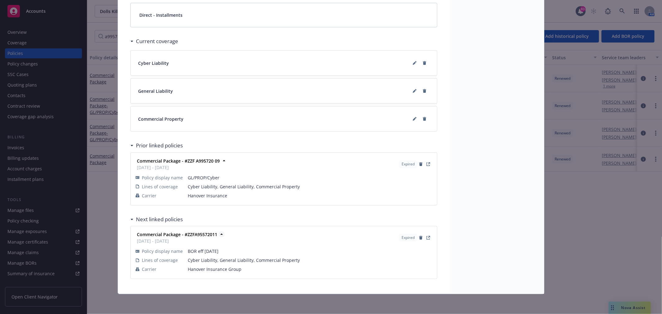
click at [174, 234] on strong "Commercial Package - #ZZFA95572011" at bounding box center [177, 234] width 80 height 6
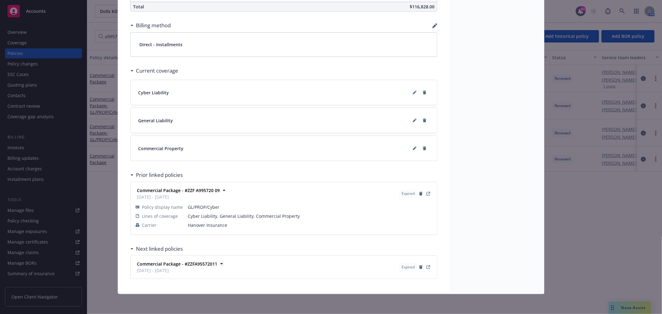
scroll to position [495, 0]
click at [426, 269] on icon "View Policy" at bounding box center [427, 267] width 3 height 3
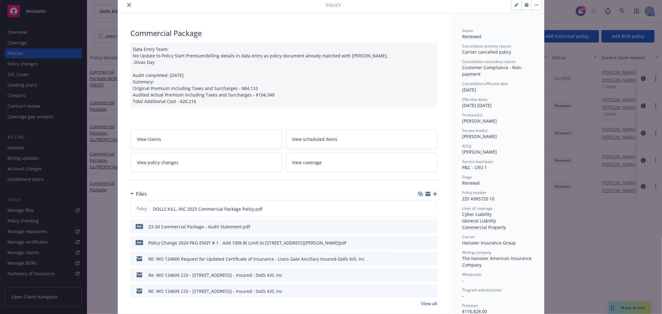
scroll to position [12, 0]
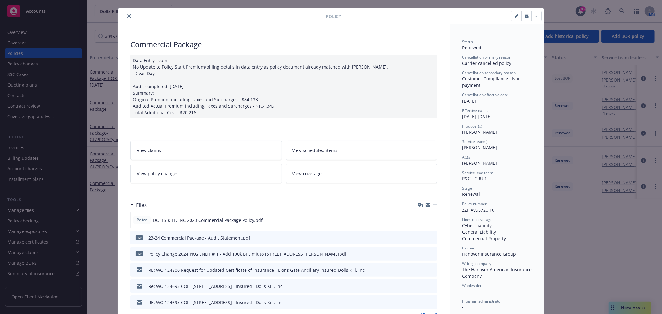
click at [194, 170] on link "View policy changes" at bounding box center [206, 174] width 152 height 20
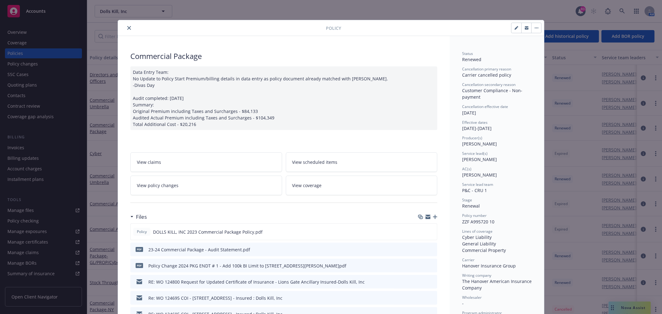
scroll to position [19, 0]
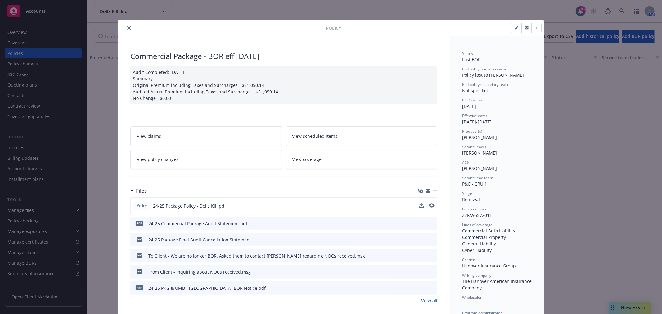
click at [432, 204] on div "Policy 24-25 Package Policy - Dolls Kill.pdf" at bounding box center [283, 205] width 307 height 17
click at [430, 206] on icon "preview file" at bounding box center [431, 205] width 6 height 4
click at [515, 27] on icon "button" at bounding box center [516, 28] width 4 height 4
select select "RENEWAL"
select select "12"
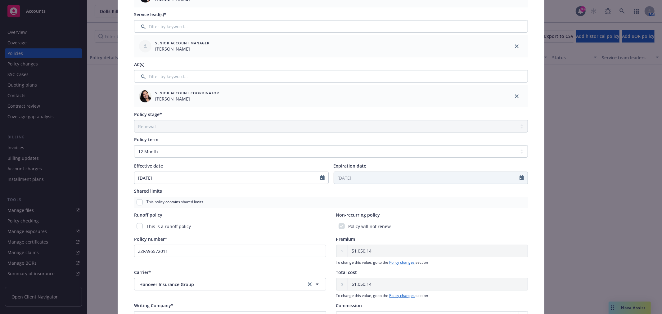
scroll to position [172, 0]
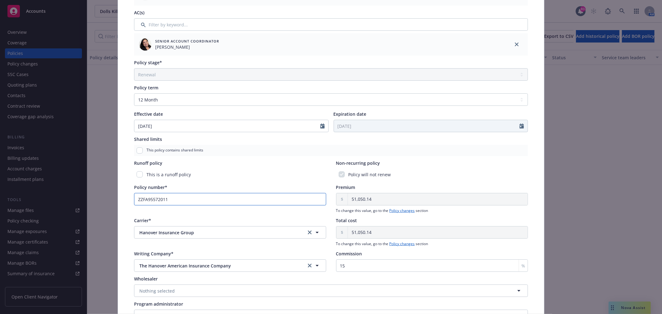
drag, startPoint x: 160, startPoint y: 201, endPoint x: 119, endPoint y: 199, distance: 40.4
click at [119, 199] on div "Policy type* Commercial Package Display name BOR eff [DATE] Producer(s)* EVP [P…" at bounding box center [331, 103] width 426 height 475
paste input "A995720"
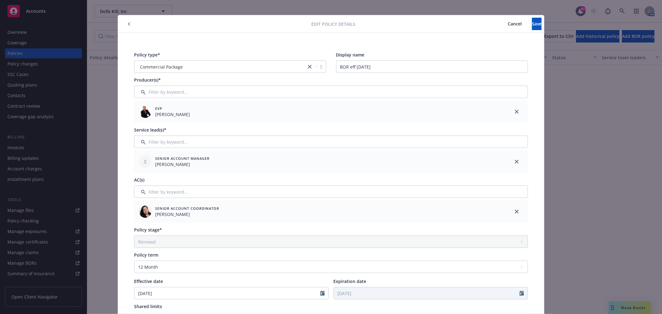
scroll to position [0, 0]
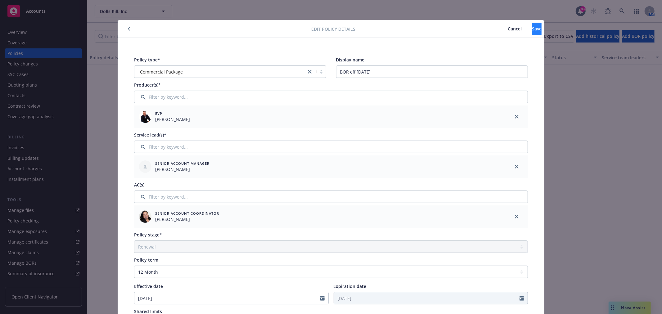
type input "ZZF A995720 11"
click at [532, 27] on button "Save" at bounding box center [537, 29] width 10 height 12
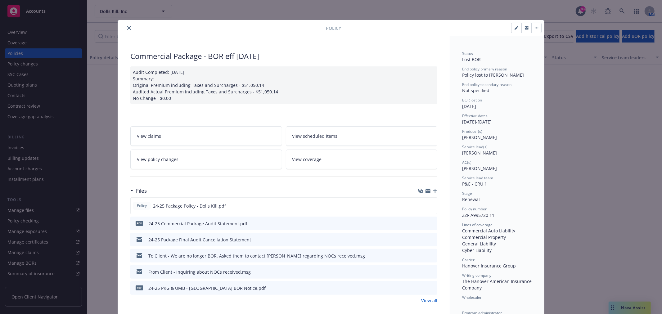
click at [430, 299] on link "View all" at bounding box center [429, 300] width 16 height 7
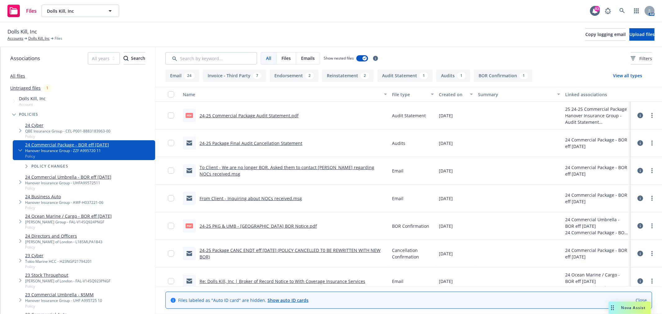
click at [268, 143] on link "24-25 Package Final Audit Cancellation Statement" at bounding box center [250, 143] width 103 height 6
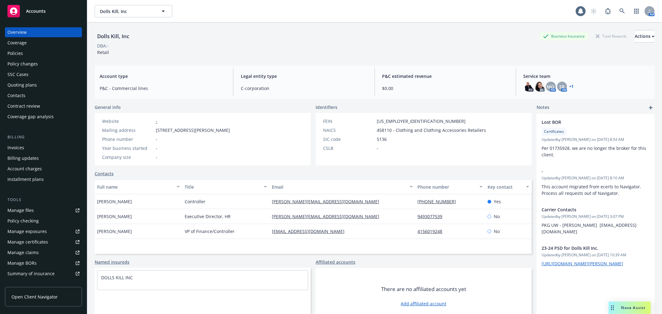
drag, startPoint x: 0, startPoint y: 0, endPoint x: 29, endPoint y: 50, distance: 57.6
click at [29, 50] on div "Policies" at bounding box center [43, 53] width 72 height 10
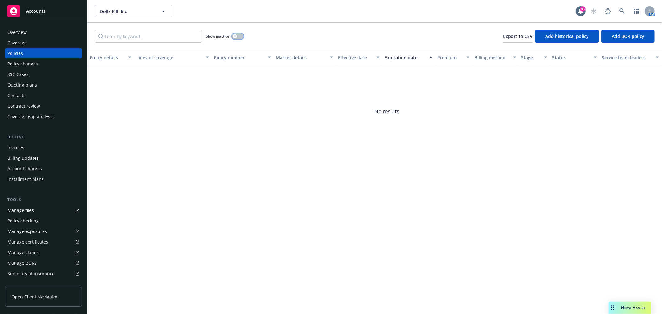
click at [242, 37] on button "button" at bounding box center [238, 36] width 12 height 6
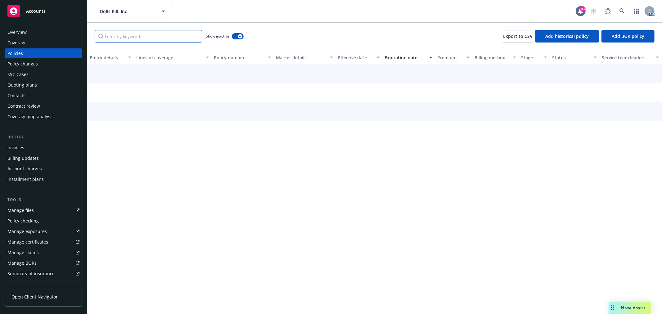
click at [181, 39] on input "Filter by keyword..." at bounding box center [148, 36] width 107 height 12
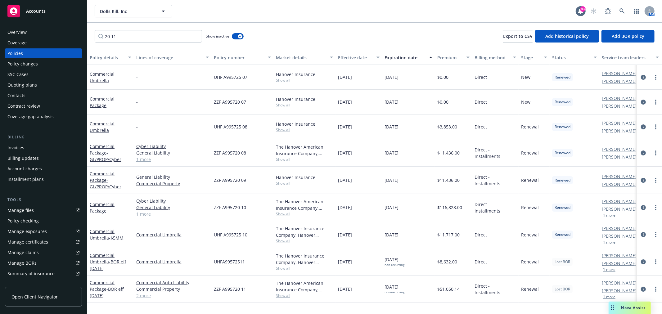
click at [228, 57] on div "Policy number" at bounding box center [239, 57] width 50 height 7
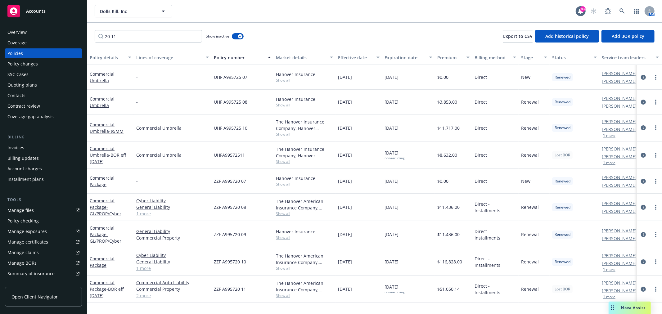
click at [395, 54] on div "Expiration date" at bounding box center [404, 57] width 41 height 7
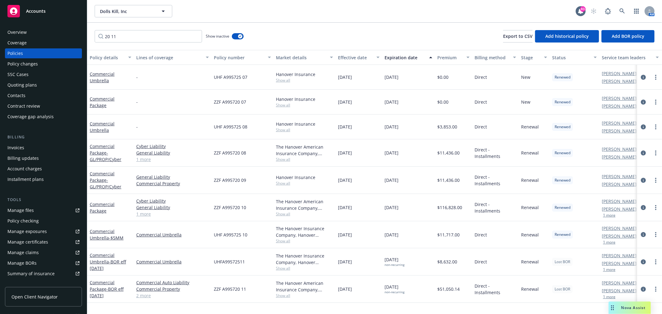
click at [395, 54] on div "Expiration date" at bounding box center [404, 57] width 41 height 7
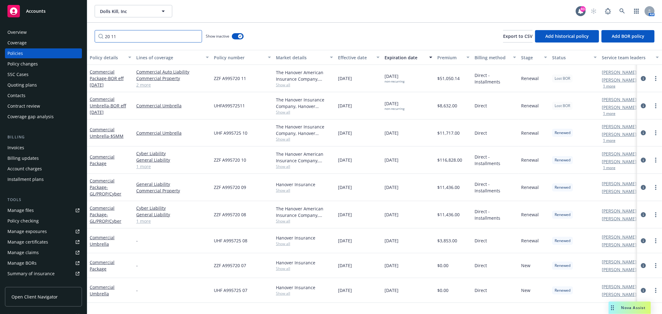
drag, startPoint x: 132, startPoint y: 37, endPoint x: 92, endPoint y: 40, distance: 39.9
click at [92, 40] on div "20 11 Show inactive Export to CSV Add historical policy Add BOR policy" at bounding box center [374, 36] width 575 height 27
paste input "ZZF A9957"
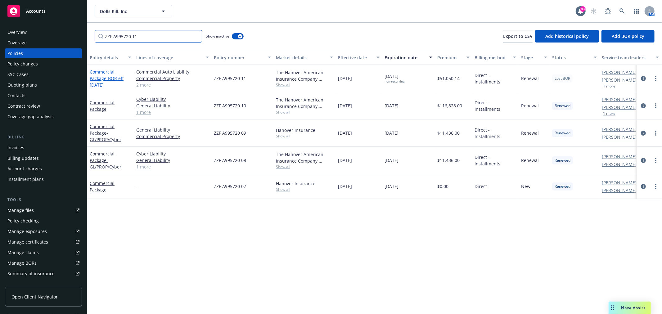
type input "ZZF A995720 11"
click at [111, 76] on span "- BOR eff 5.21.25" at bounding box center [107, 81] width 34 height 12
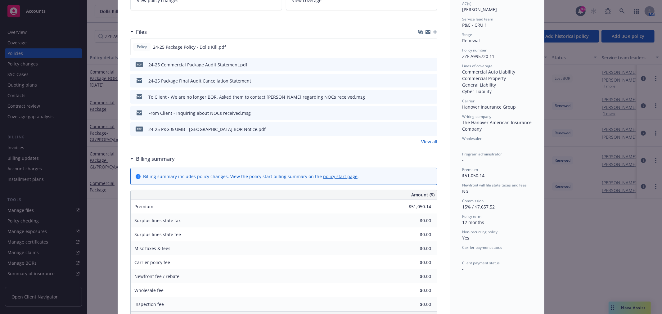
scroll to position [138, 0]
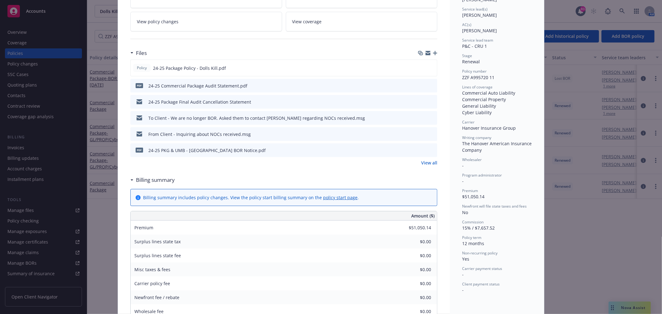
click at [206, 22] on link "View policy changes" at bounding box center [206, 22] width 152 height 20
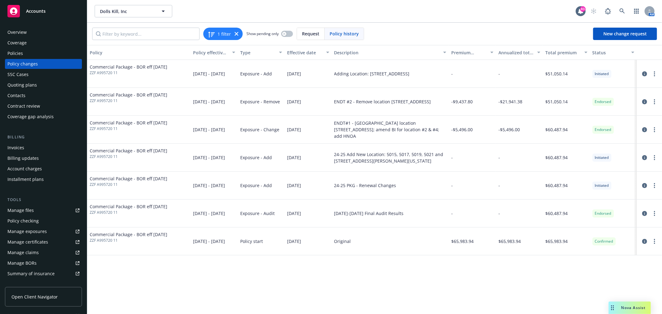
click at [25, 55] on div "Policies" at bounding box center [43, 53] width 72 height 10
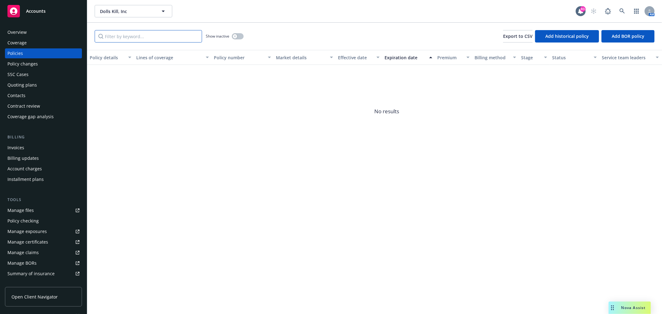
click at [164, 37] on input "Filter by keyword..." at bounding box center [148, 36] width 107 height 12
click at [244, 37] on div "Show inactive Export to CSV Add historical policy Add BOR policy" at bounding box center [374, 36] width 575 height 27
drag, startPoint x: 238, startPoint y: 36, endPoint x: 235, endPoint y: 37, distance: 3.5
click at [237, 36] on button "button" at bounding box center [238, 36] width 12 height 6
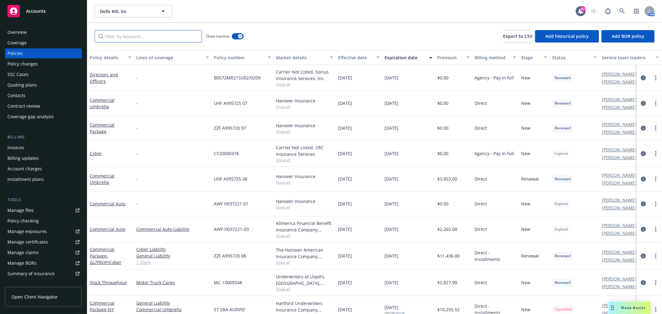
click at [130, 40] on input "Filter by keyword..." at bounding box center [148, 36] width 107 height 12
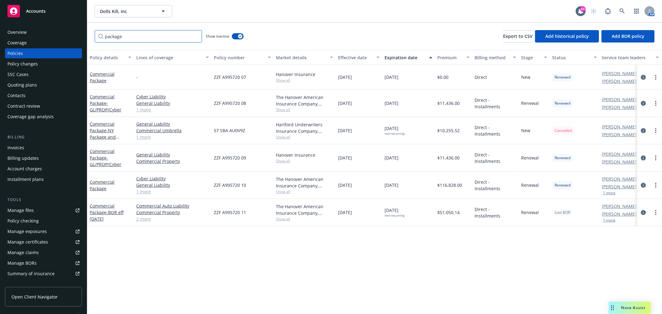
type input "package"
click at [411, 56] on div "Expiration date" at bounding box center [404, 57] width 41 height 7
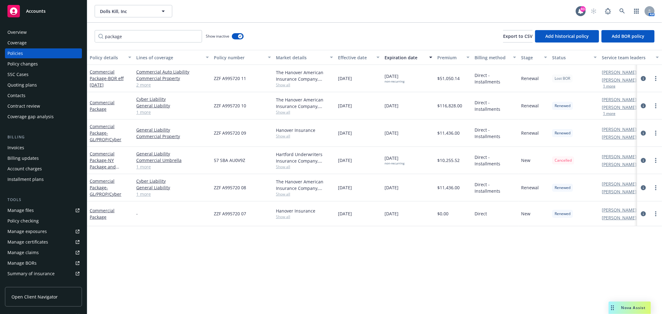
click at [562, 78] on span "Lost BOR" at bounding box center [562, 79] width 16 height 6
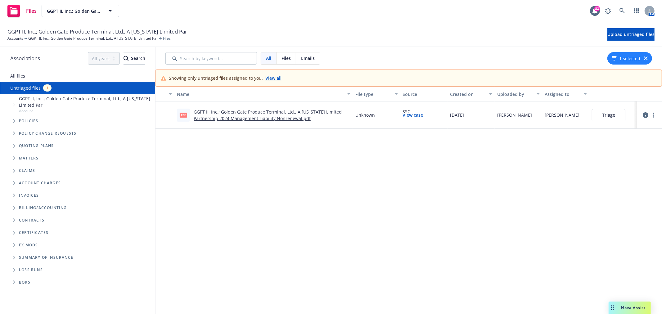
click at [280, 119] on link "GGPT II, Inc.; Golden Gate Produce Terminal, Ltd., A [US_STATE] Limited Partner…" at bounding box center [268, 115] width 148 height 12
